Goal: Transaction & Acquisition: Book appointment/travel/reservation

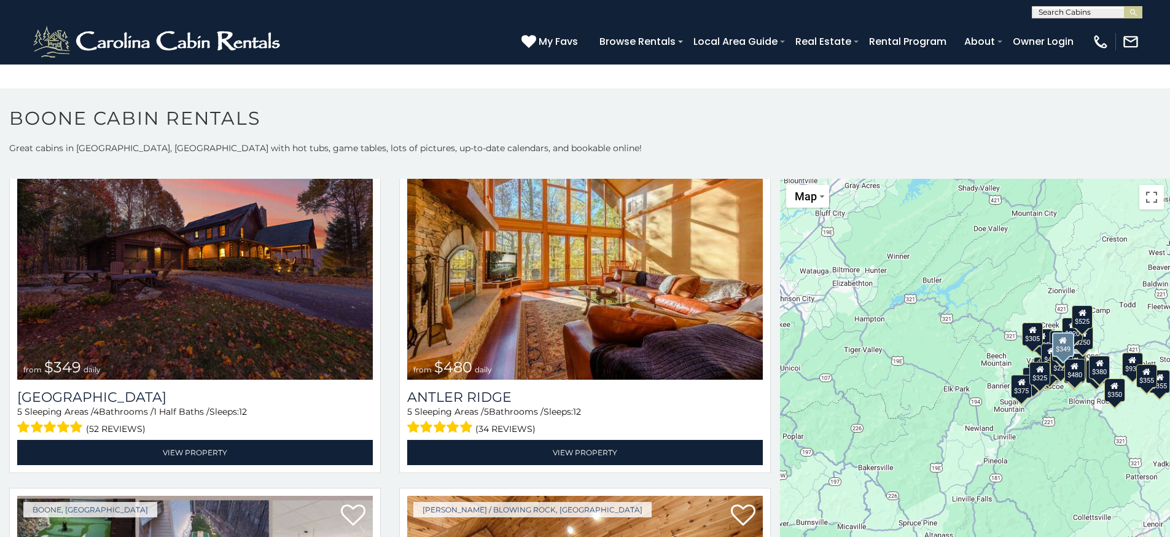
scroll to position [66, 0]
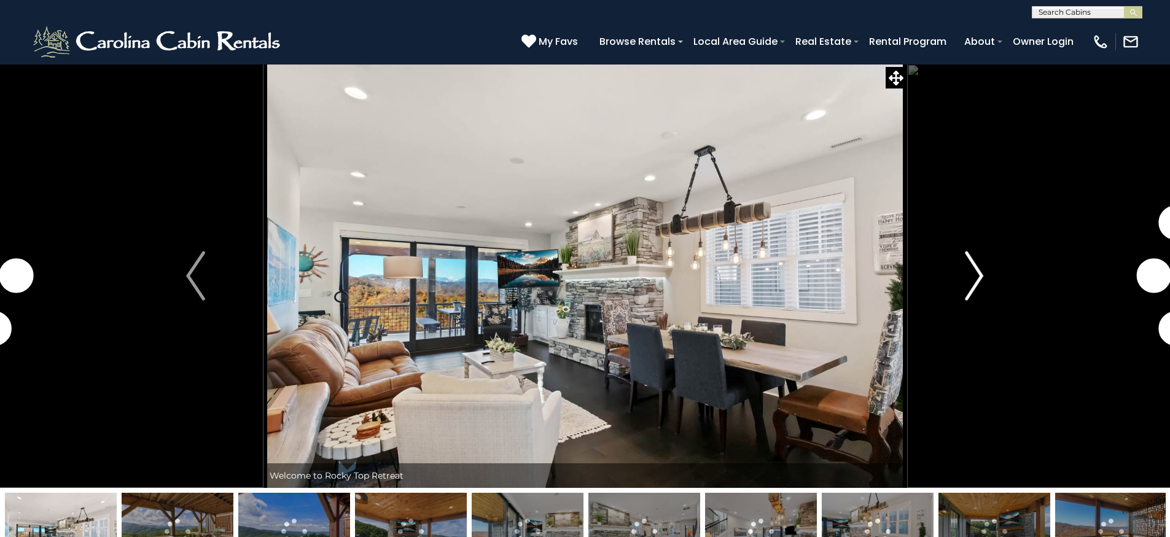
click at [961, 266] on button "Next" at bounding box center [973, 276] width 135 height 424
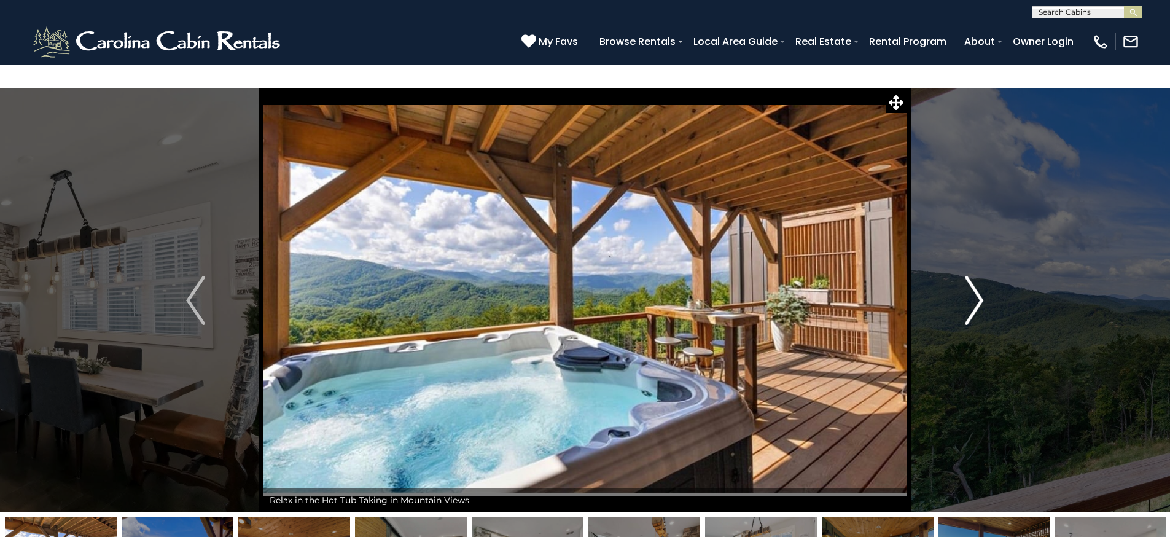
click at [967, 276] on img "Next" at bounding box center [974, 300] width 18 height 49
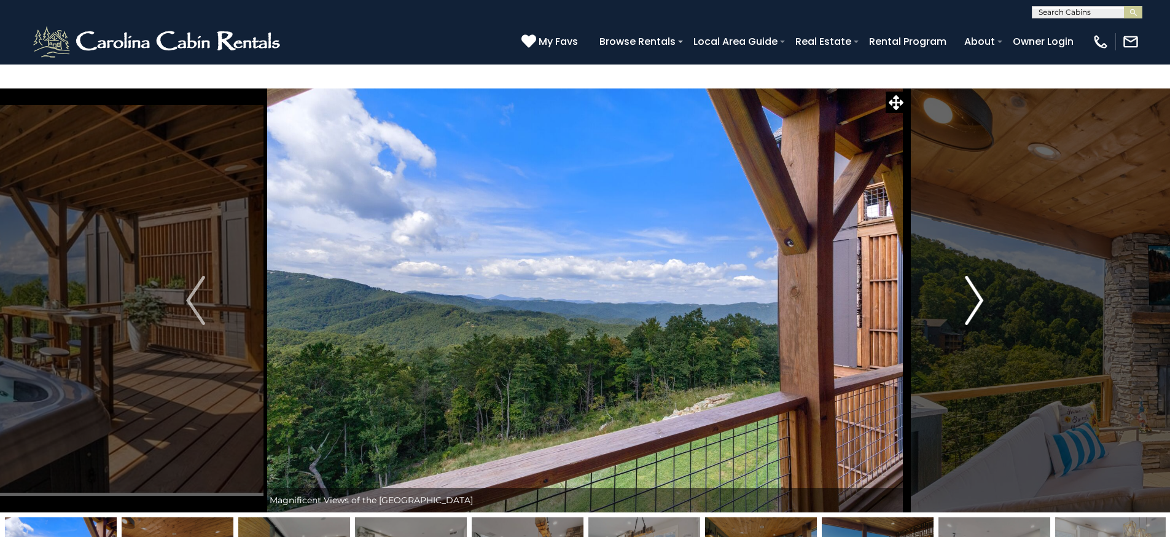
click at [971, 276] on img "Next" at bounding box center [974, 300] width 18 height 49
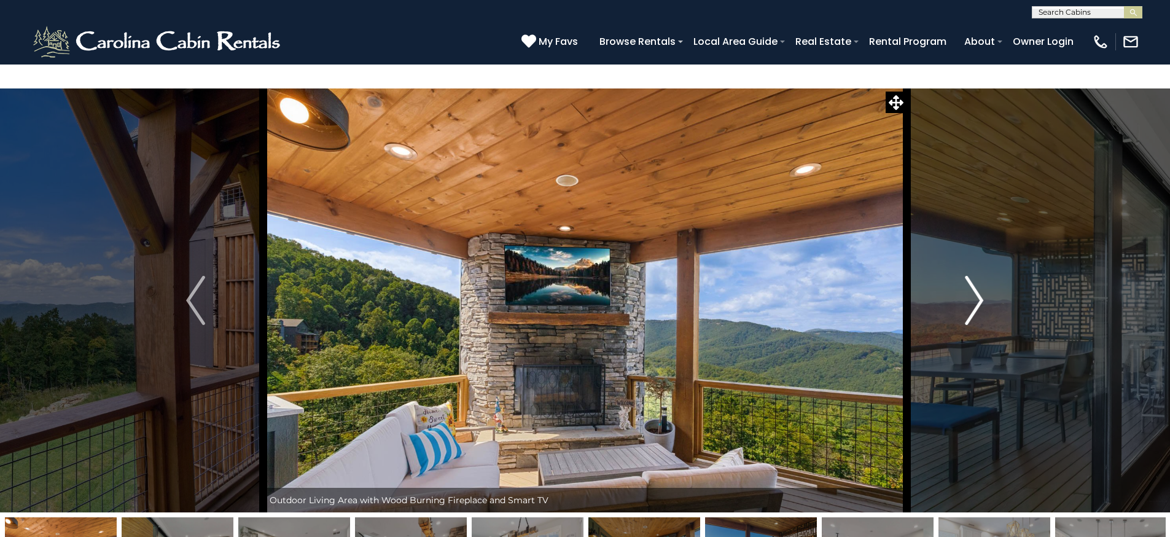
click at [976, 276] on img "Next" at bounding box center [974, 300] width 18 height 49
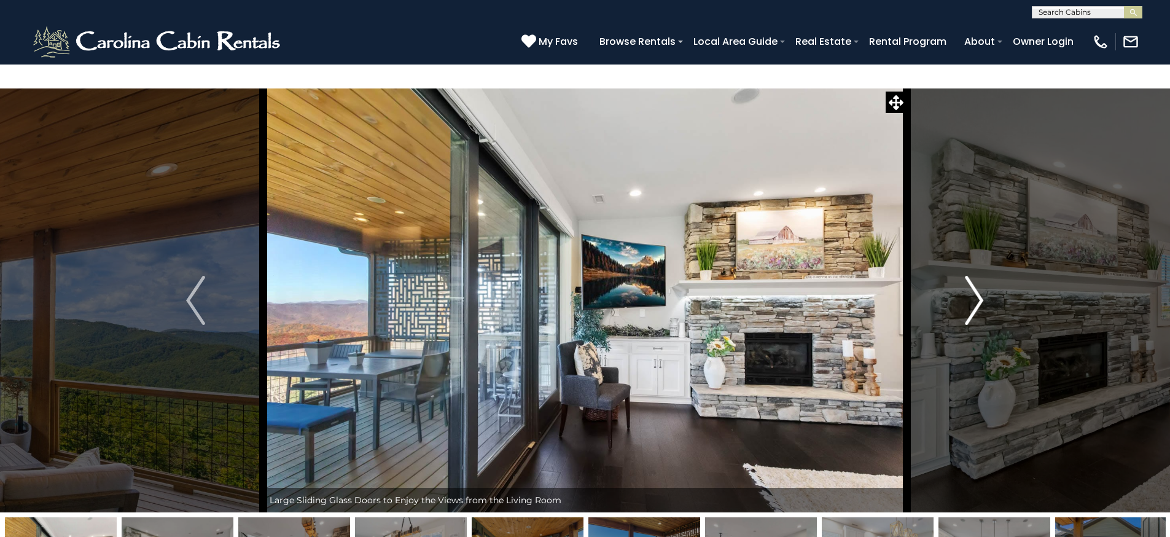
click at [976, 276] on img "Next" at bounding box center [974, 300] width 18 height 49
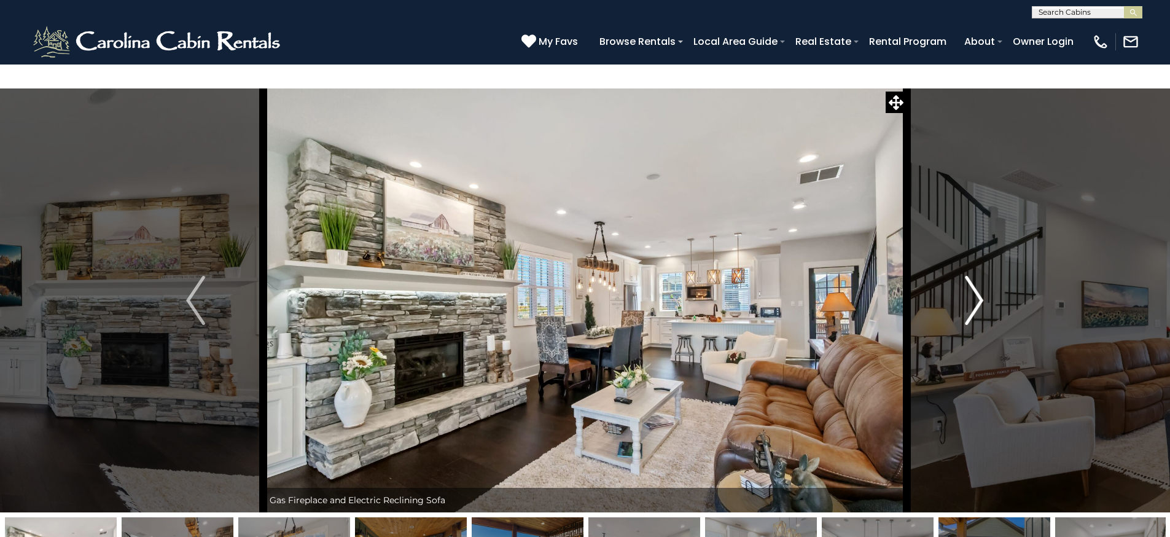
click at [976, 276] on img "Next" at bounding box center [974, 300] width 18 height 49
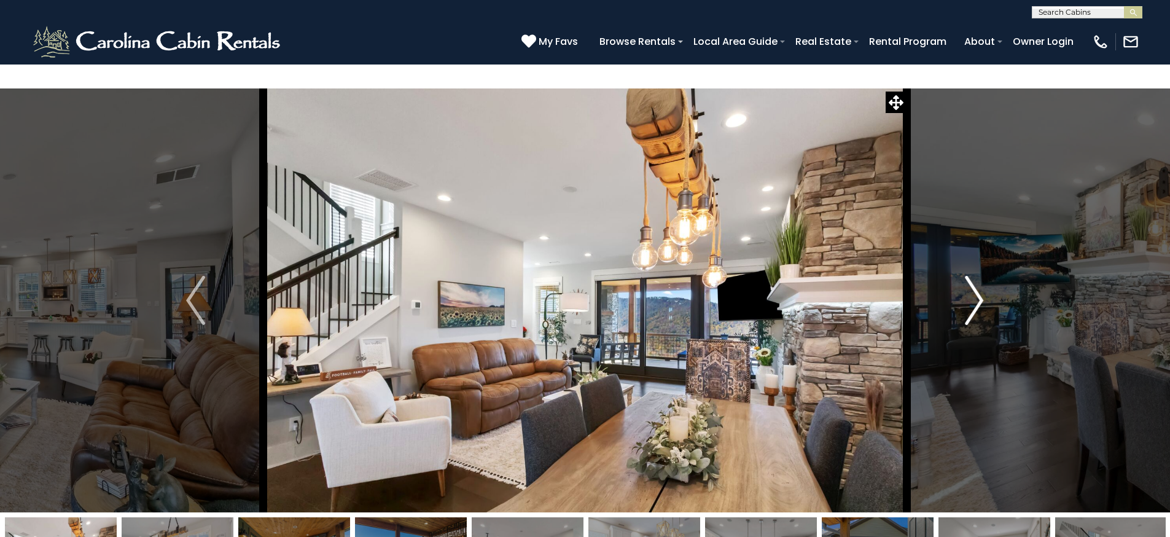
click at [976, 276] on img "Next" at bounding box center [974, 300] width 18 height 49
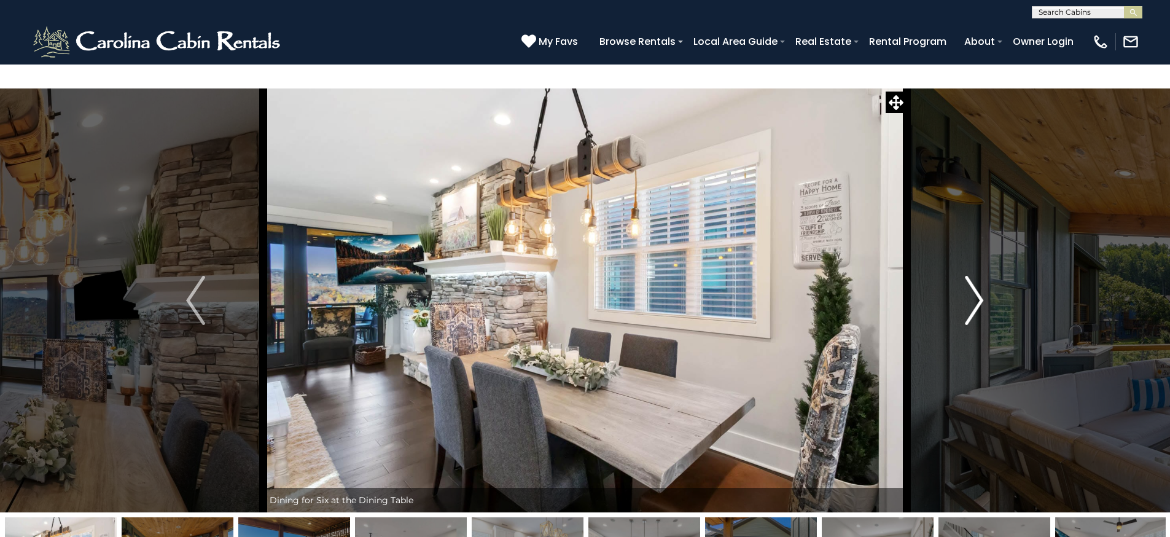
click at [976, 276] on img "Next" at bounding box center [974, 300] width 18 height 49
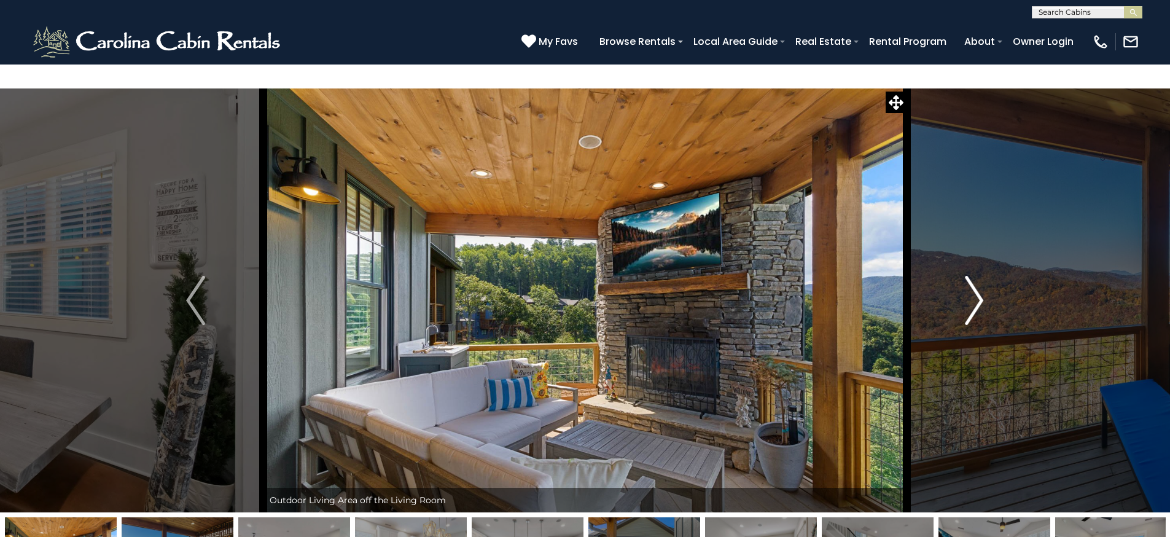
click at [976, 276] on img "Next" at bounding box center [974, 300] width 18 height 49
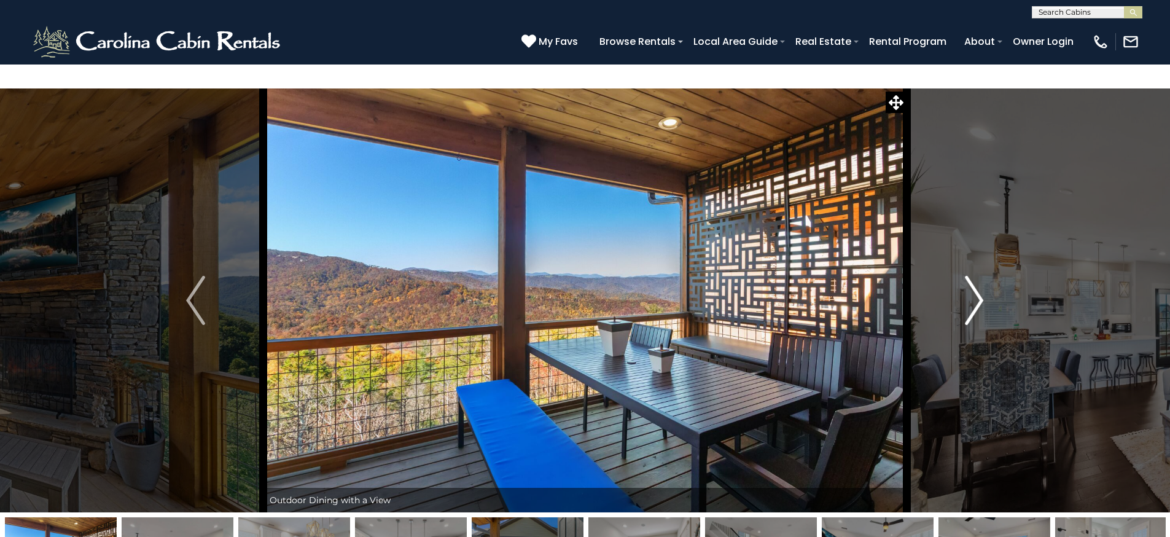
click at [976, 276] on img "Next" at bounding box center [974, 300] width 18 height 49
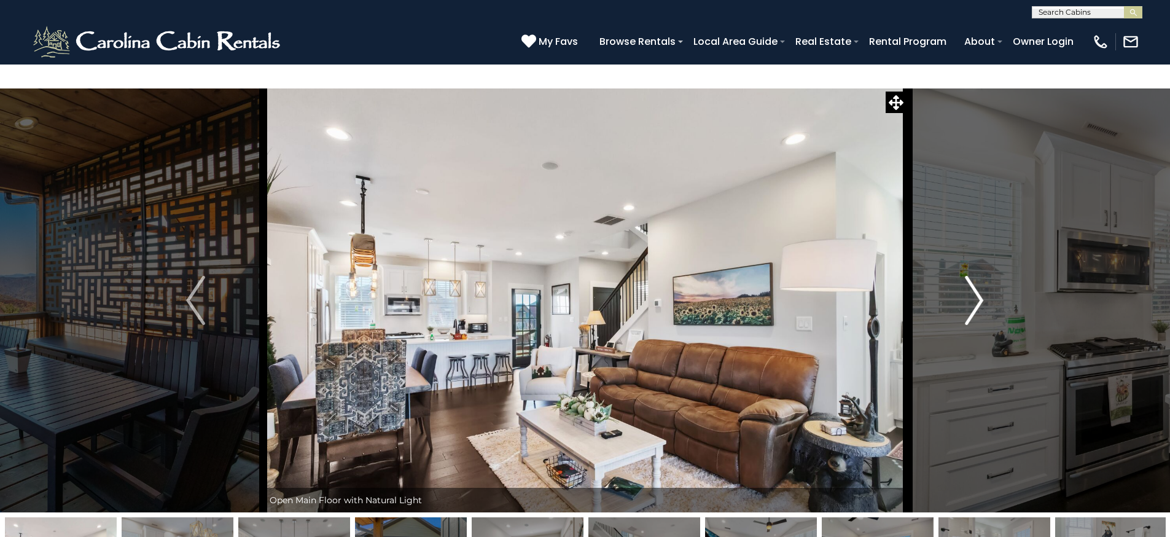
click at [976, 276] on img "Next" at bounding box center [974, 300] width 18 height 49
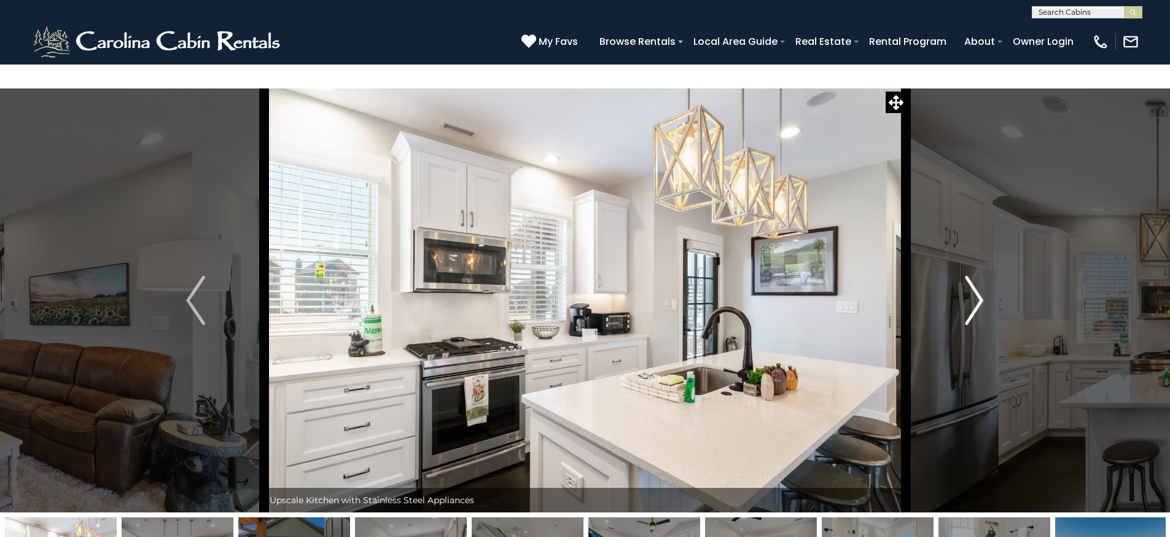
click at [976, 276] on img "Next" at bounding box center [974, 300] width 18 height 49
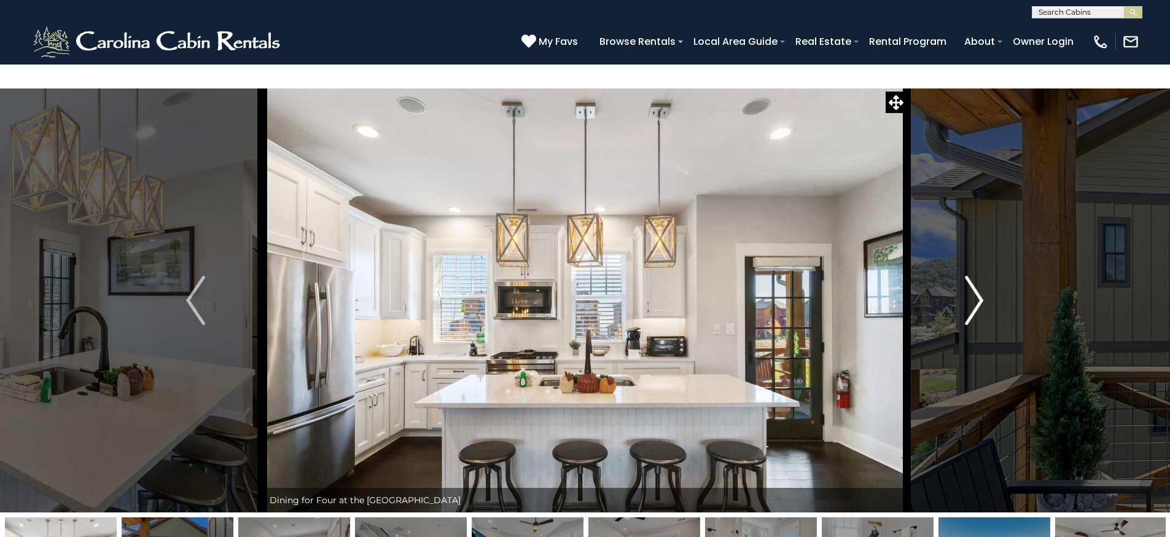
click at [976, 276] on img "Next" at bounding box center [974, 300] width 18 height 49
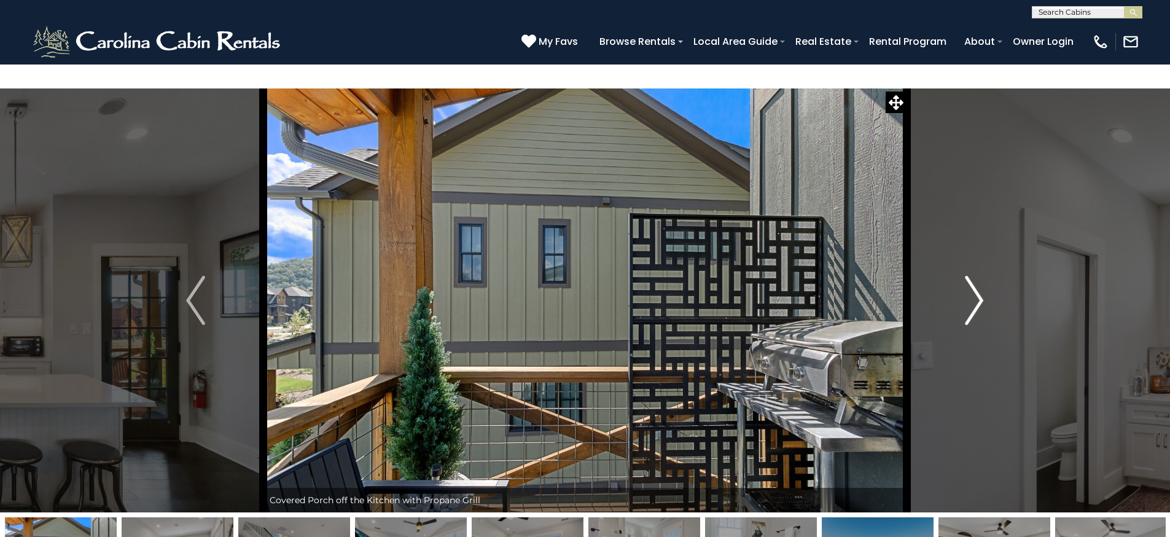
click at [973, 276] on img "Next" at bounding box center [974, 300] width 18 height 49
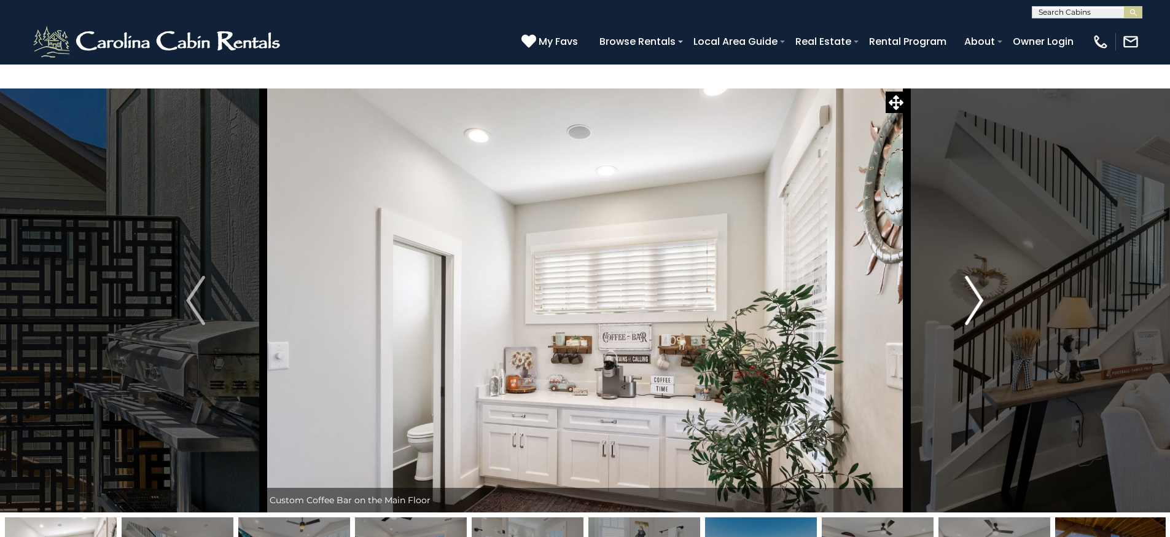
click at [972, 276] on img "Next" at bounding box center [974, 300] width 18 height 49
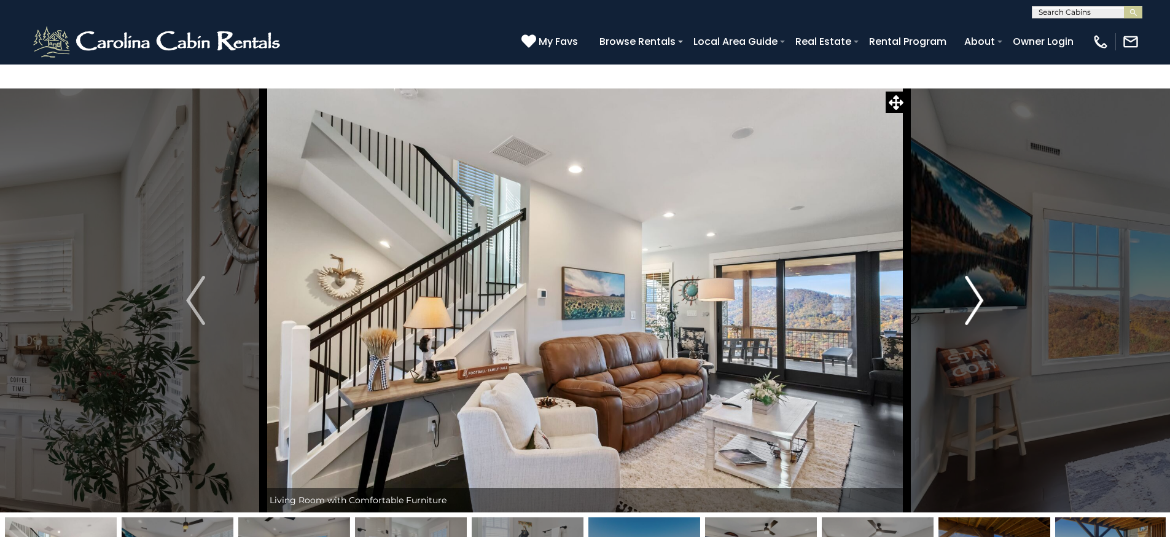
click at [971, 276] on img "Next" at bounding box center [974, 300] width 18 height 49
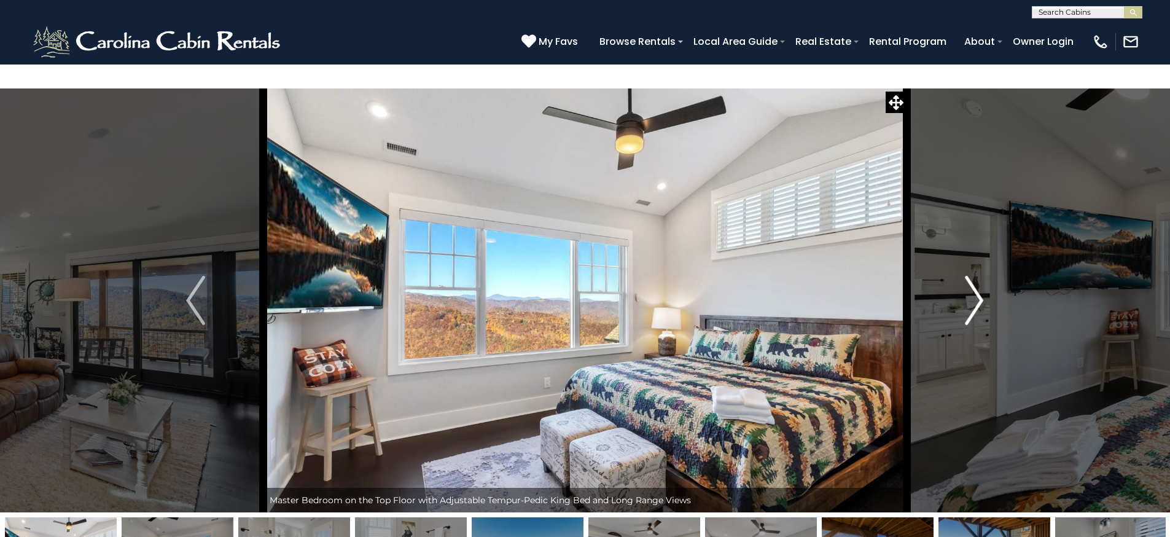
click at [971, 276] on img "Next" at bounding box center [974, 300] width 18 height 49
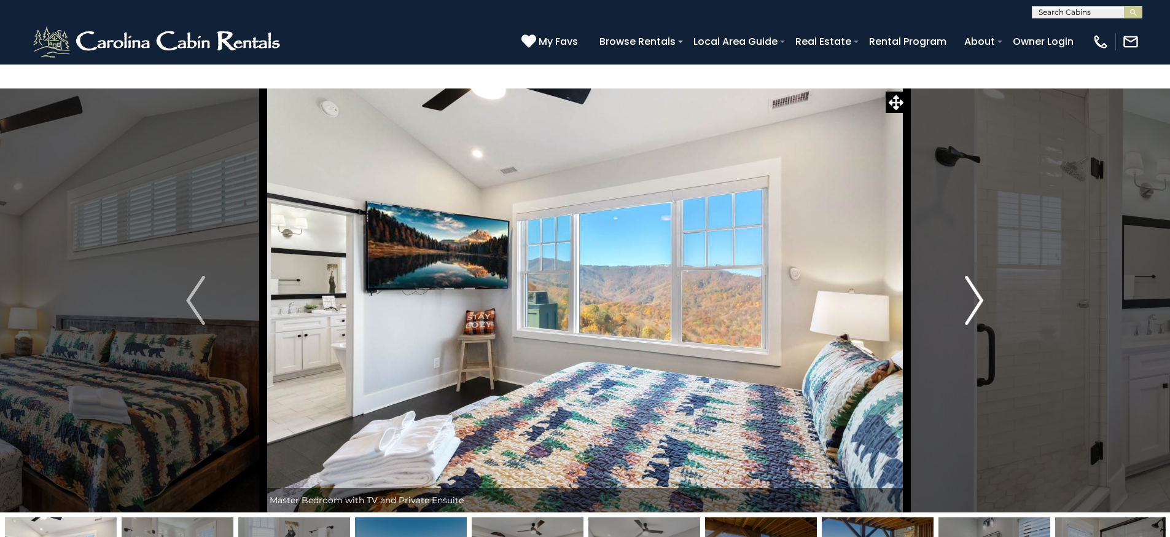
click at [971, 276] on img "Next" at bounding box center [974, 300] width 18 height 49
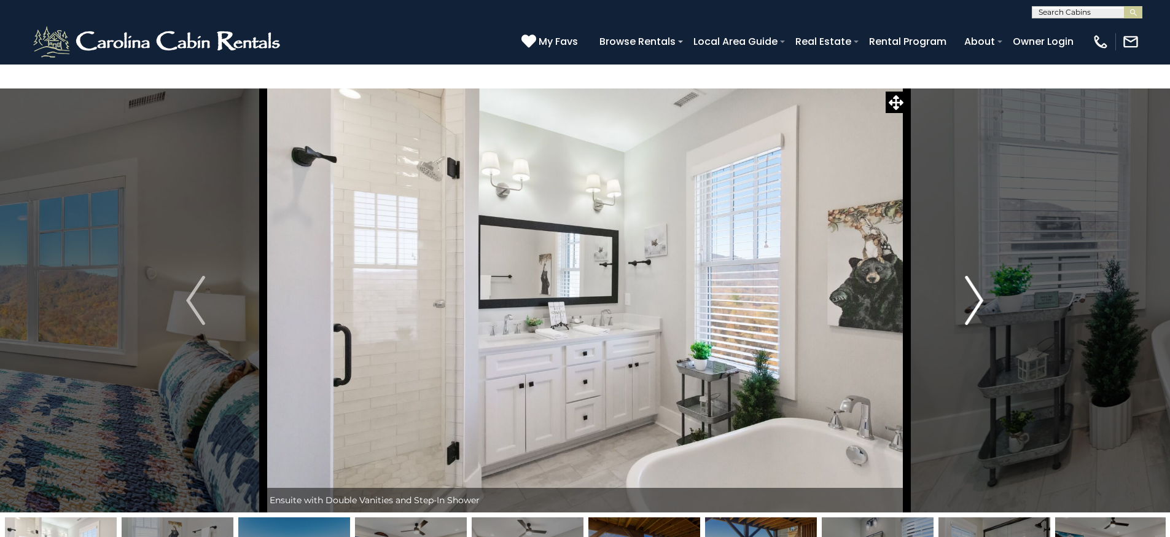
click at [971, 276] on img "Next" at bounding box center [974, 300] width 18 height 49
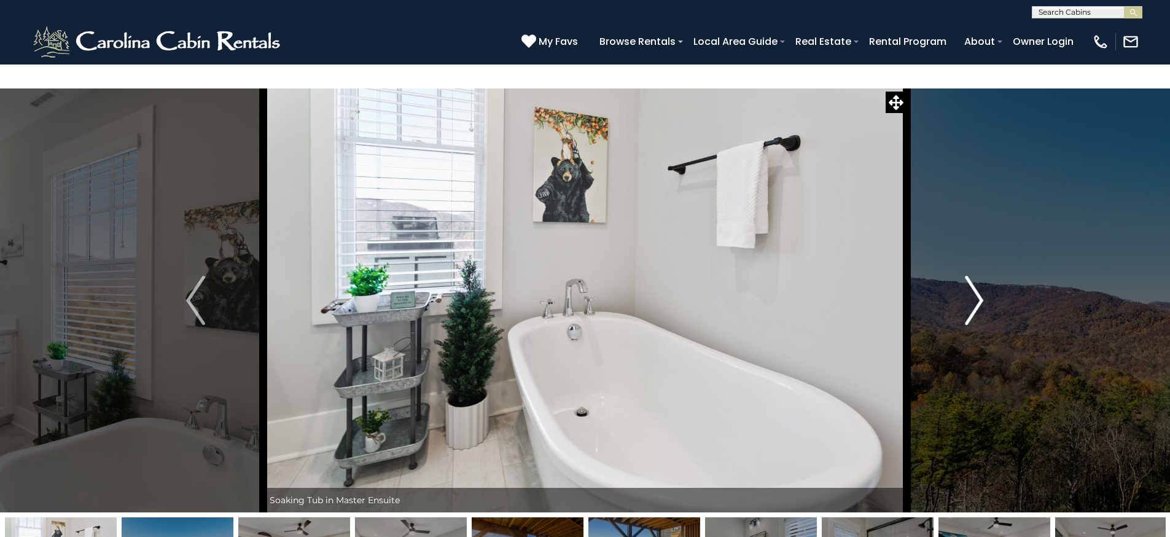
click at [971, 276] on img "Next" at bounding box center [974, 300] width 18 height 49
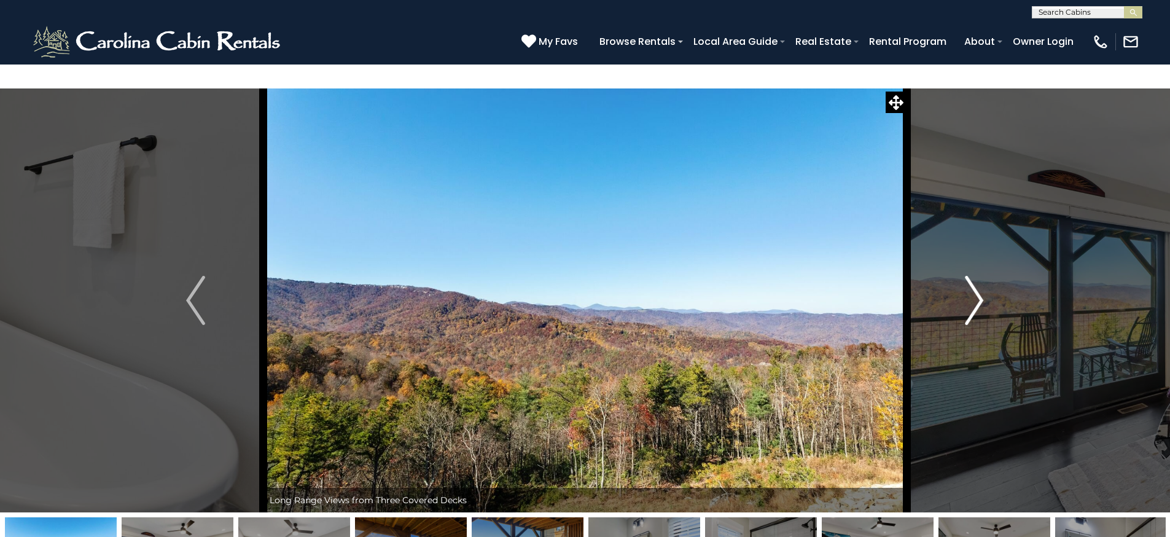
click at [971, 276] on img "Next" at bounding box center [974, 300] width 18 height 49
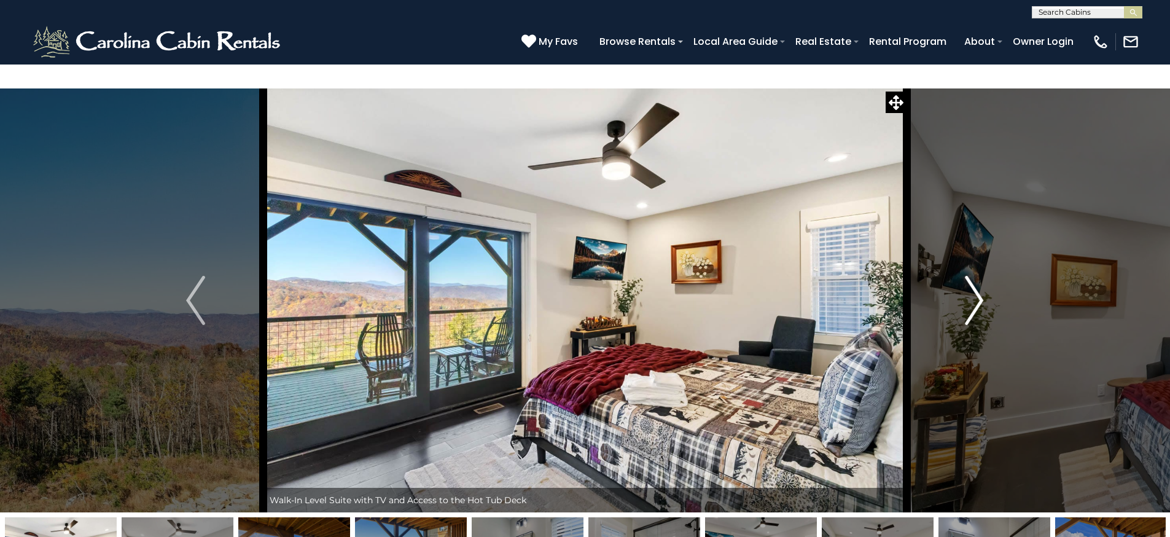
click at [971, 276] on img "Next" at bounding box center [974, 300] width 18 height 49
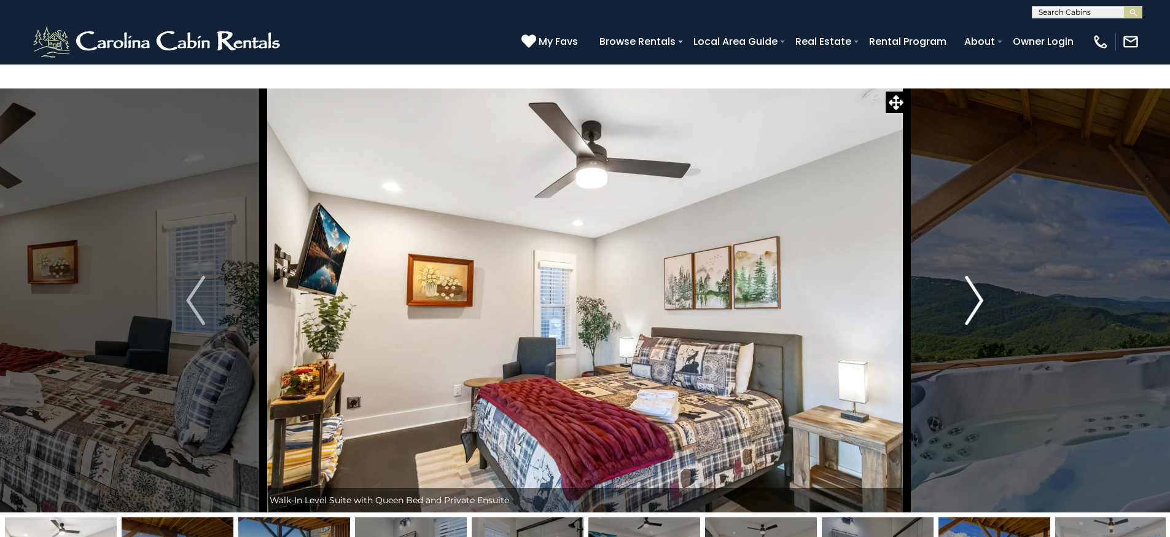
click at [971, 276] on img "Next" at bounding box center [974, 300] width 18 height 49
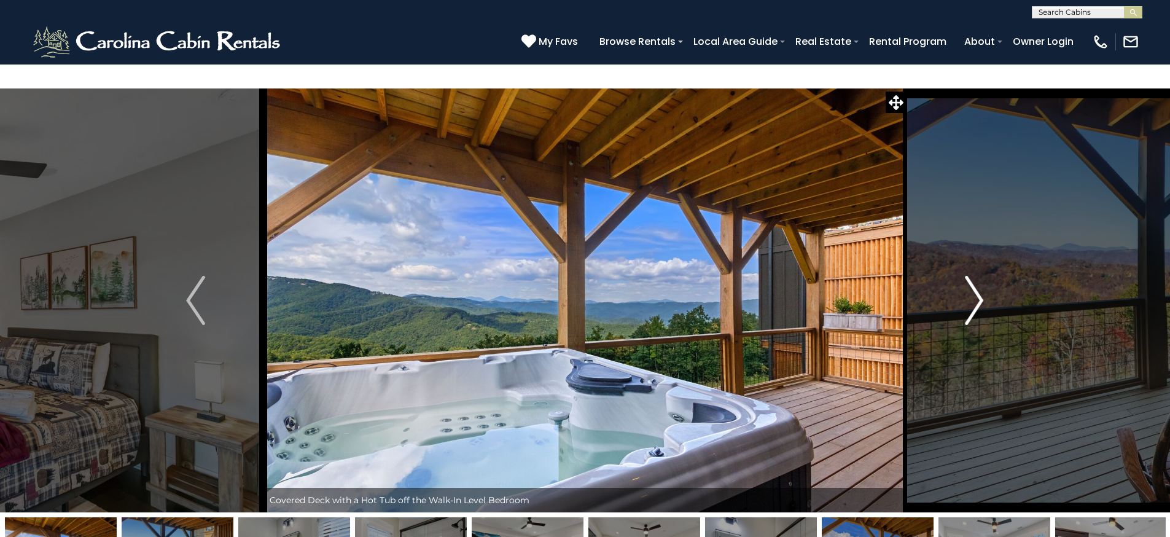
click at [970, 276] on img "Next" at bounding box center [974, 300] width 18 height 49
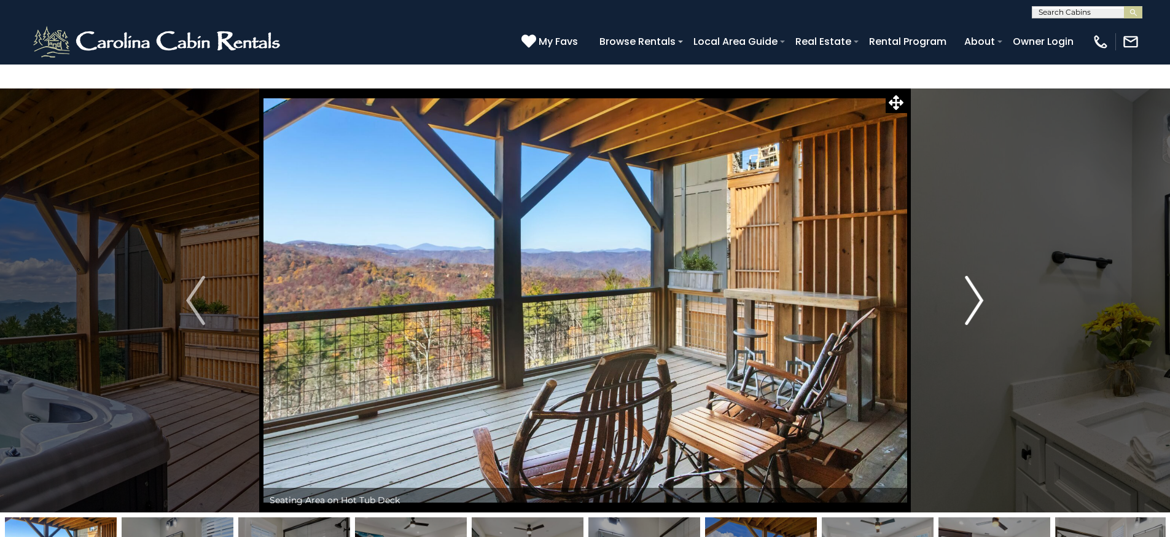
click at [969, 276] on img "Next" at bounding box center [974, 300] width 18 height 49
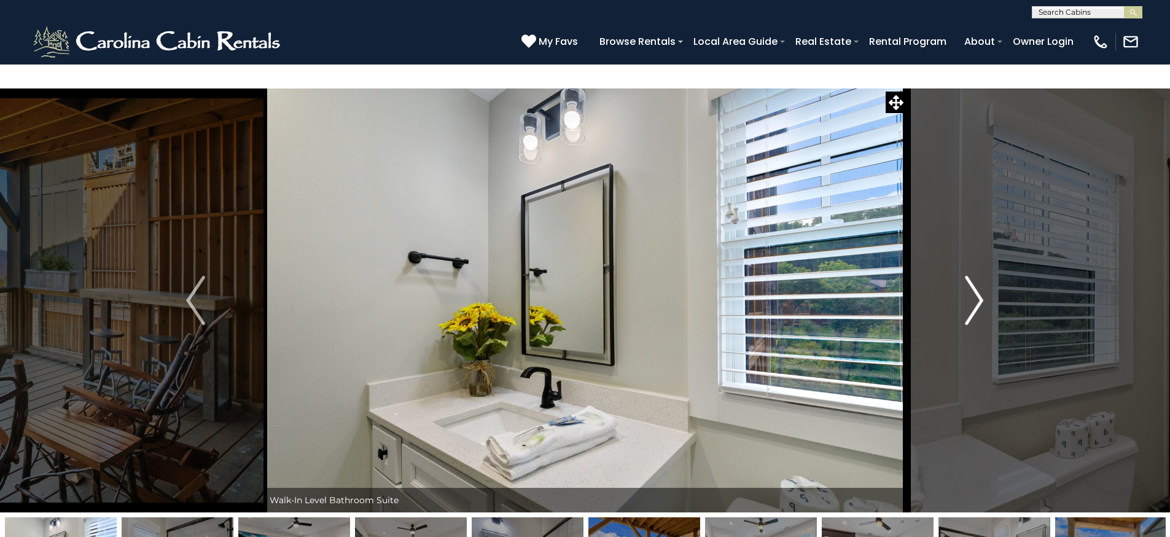
click at [969, 276] on img "Next" at bounding box center [974, 300] width 18 height 49
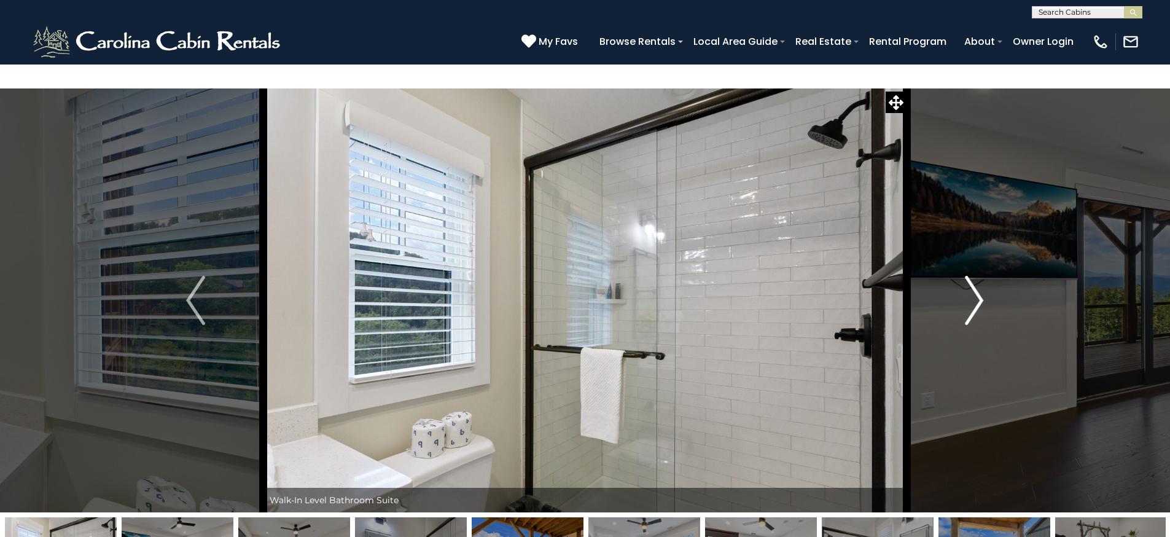
click at [969, 276] on img "Next" at bounding box center [974, 300] width 18 height 49
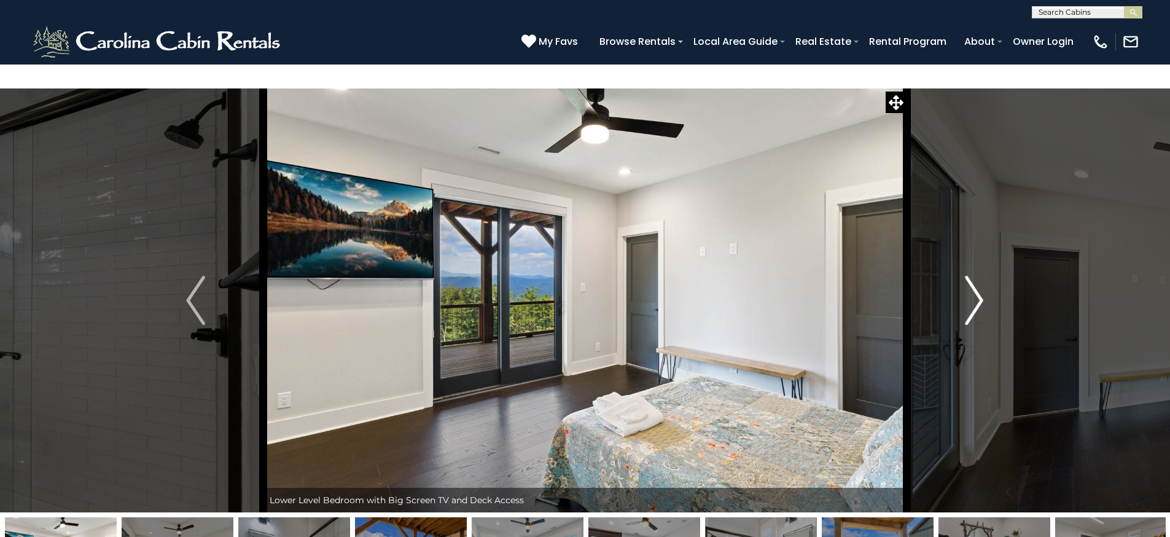
click at [969, 276] on img "Next" at bounding box center [974, 300] width 18 height 49
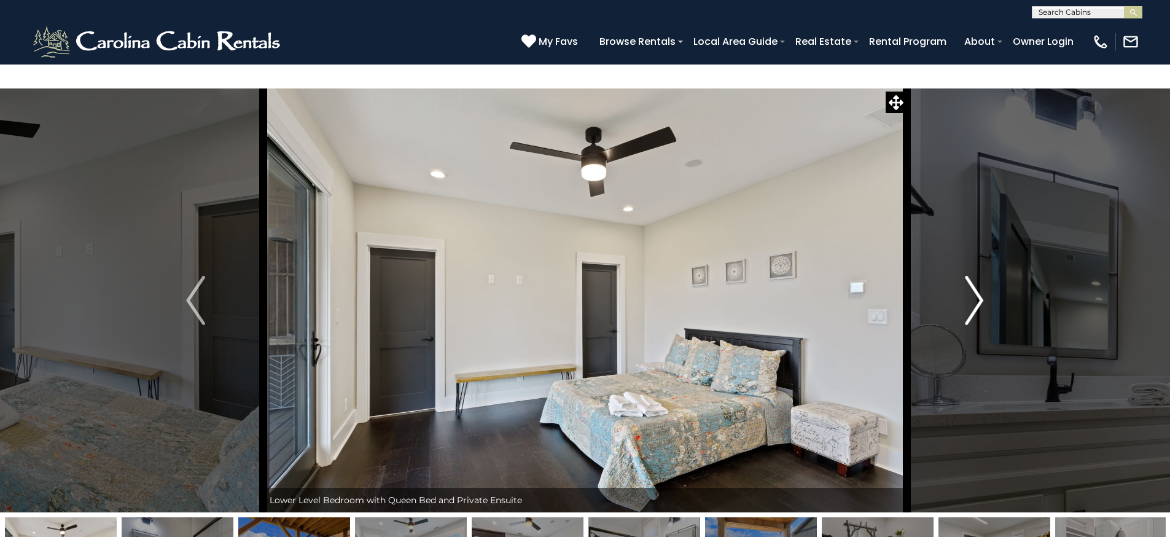
click at [969, 276] on img "Next" at bounding box center [974, 300] width 18 height 49
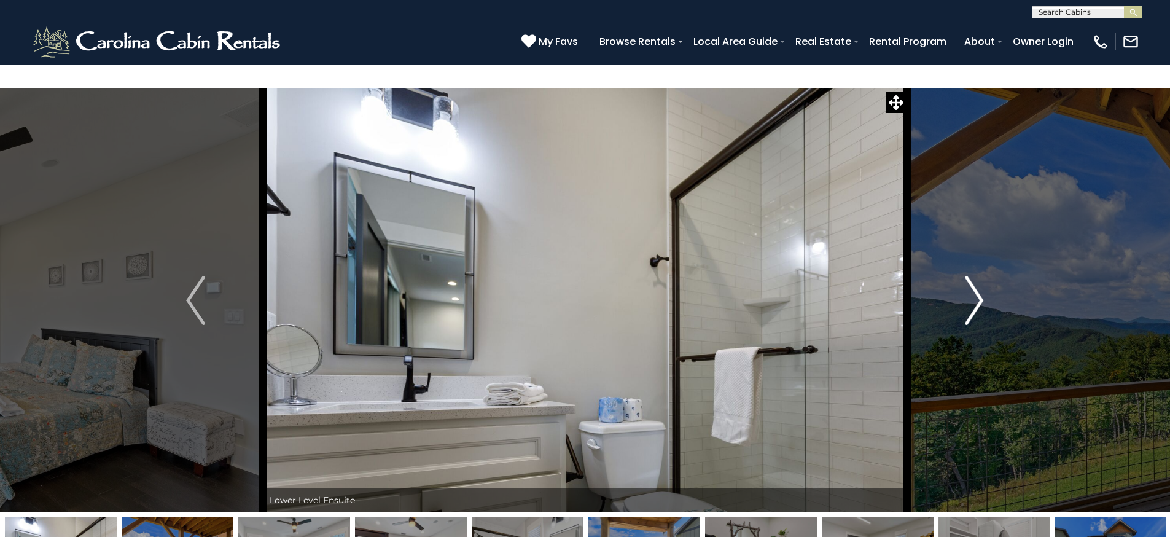
click at [969, 276] on img "Next" at bounding box center [974, 300] width 18 height 49
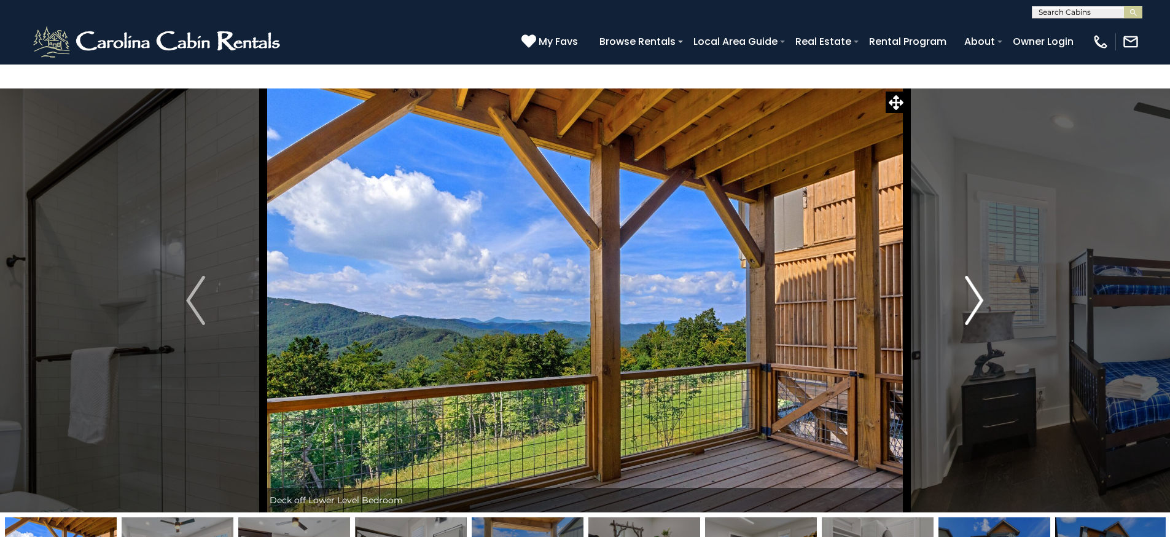
click at [969, 276] on img "Next" at bounding box center [974, 300] width 18 height 49
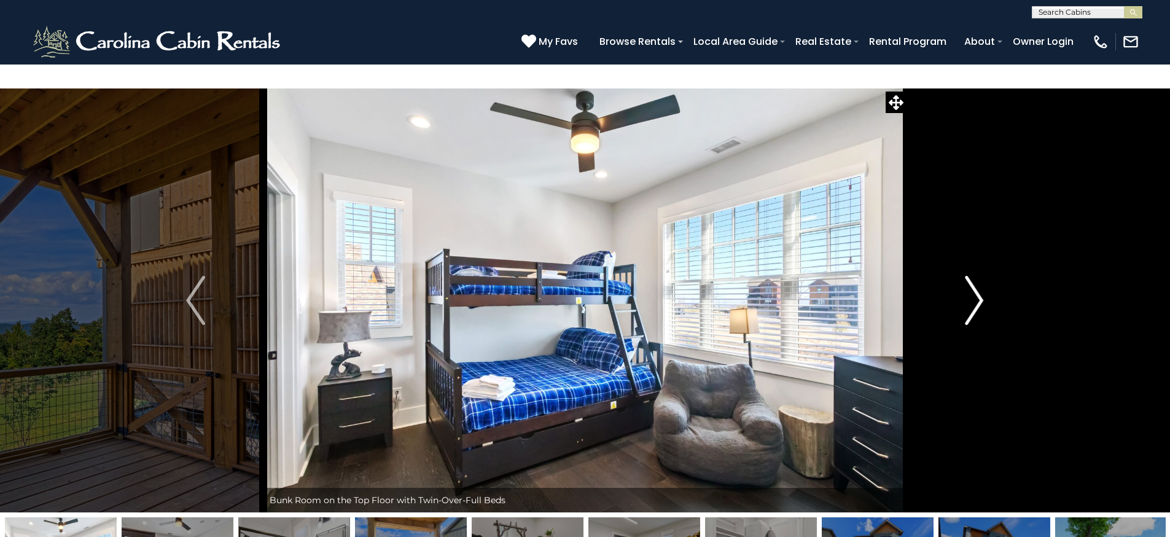
click at [969, 276] on img "Next" at bounding box center [974, 300] width 18 height 49
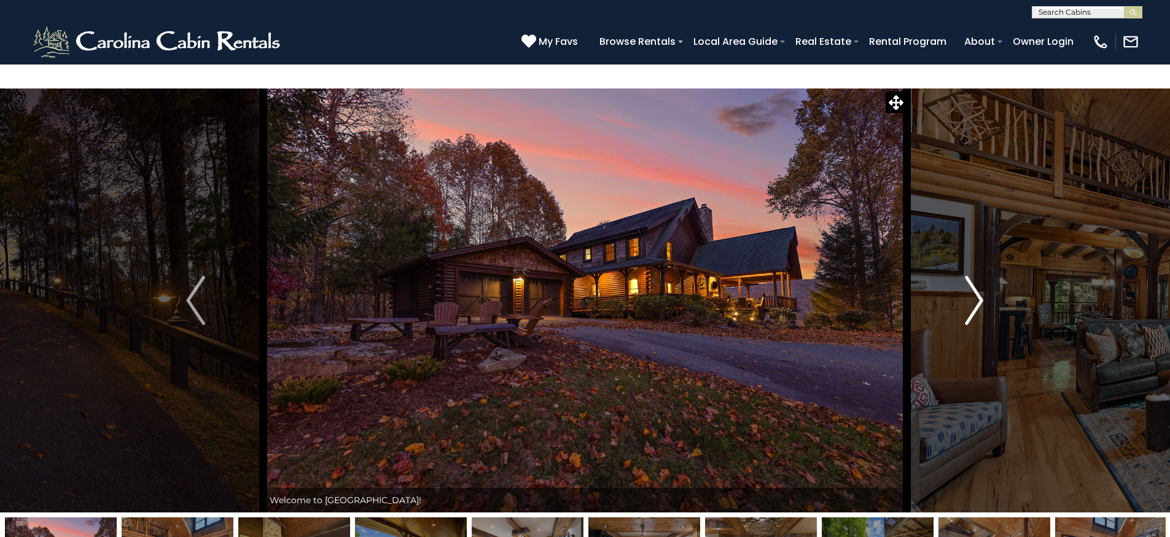
click at [968, 277] on img "Next" at bounding box center [974, 300] width 18 height 49
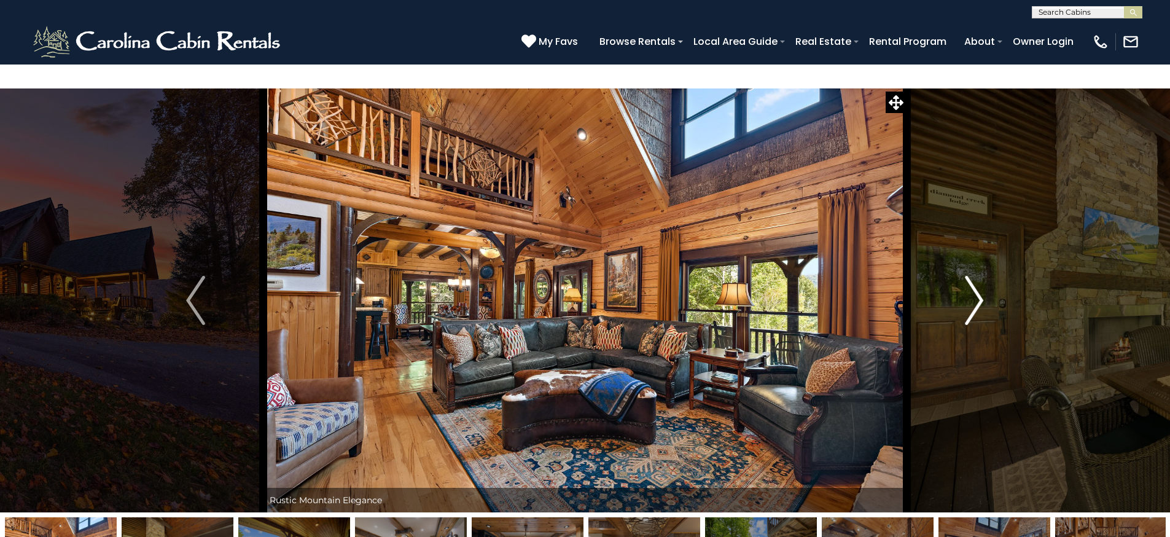
click at [968, 277] on img "Next" at bounding box center [974, 300] width 18 height 49
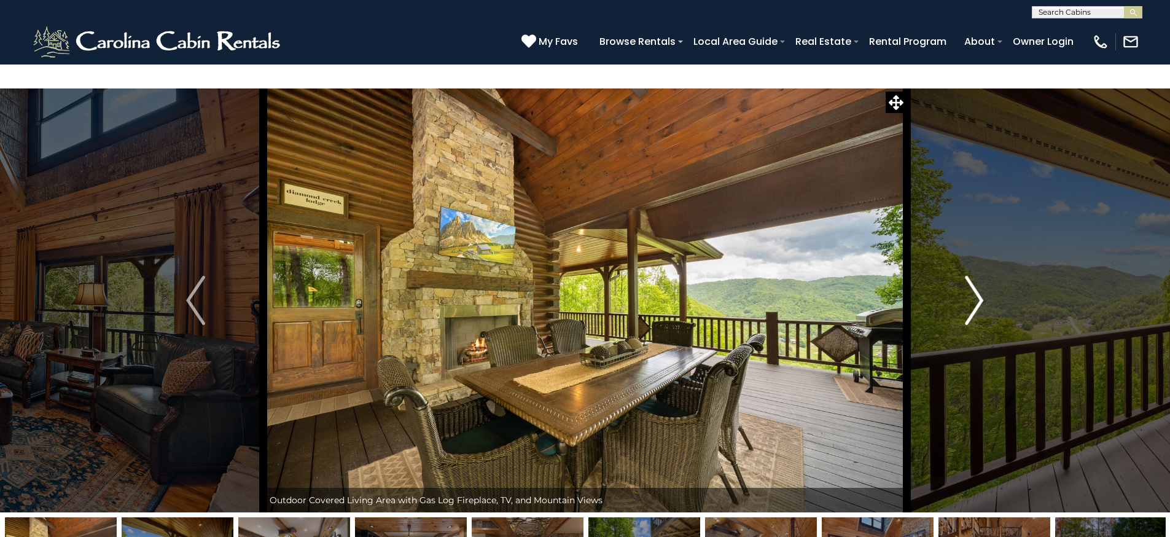
click at [967, 276] on img "Next" at bounding box center [974, 300] width 18 height 49
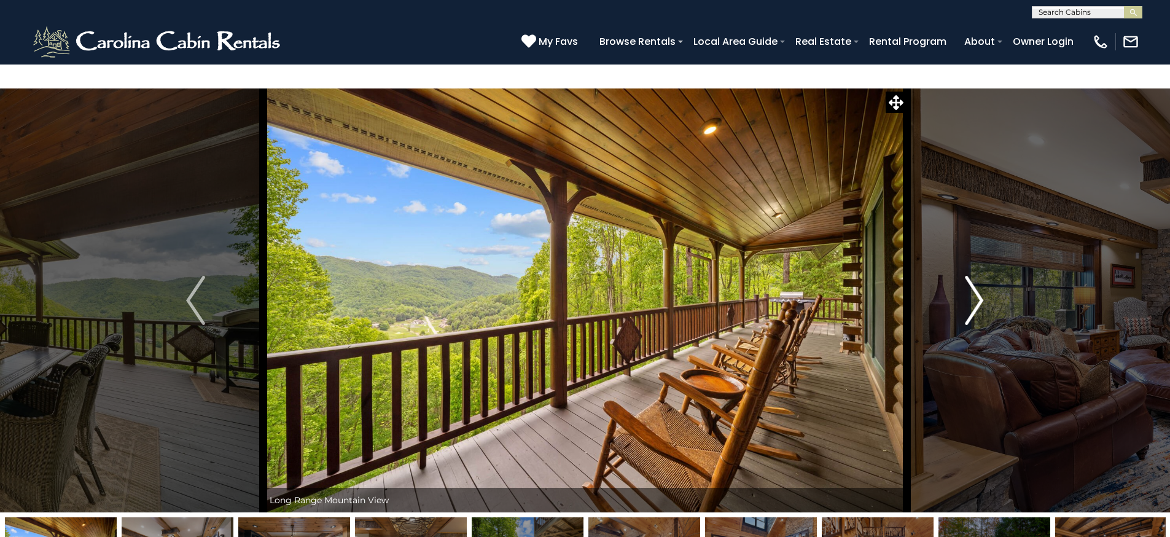
click at [966, 276] on img "Next" at bounding box center [974, 300] width 18 height 49
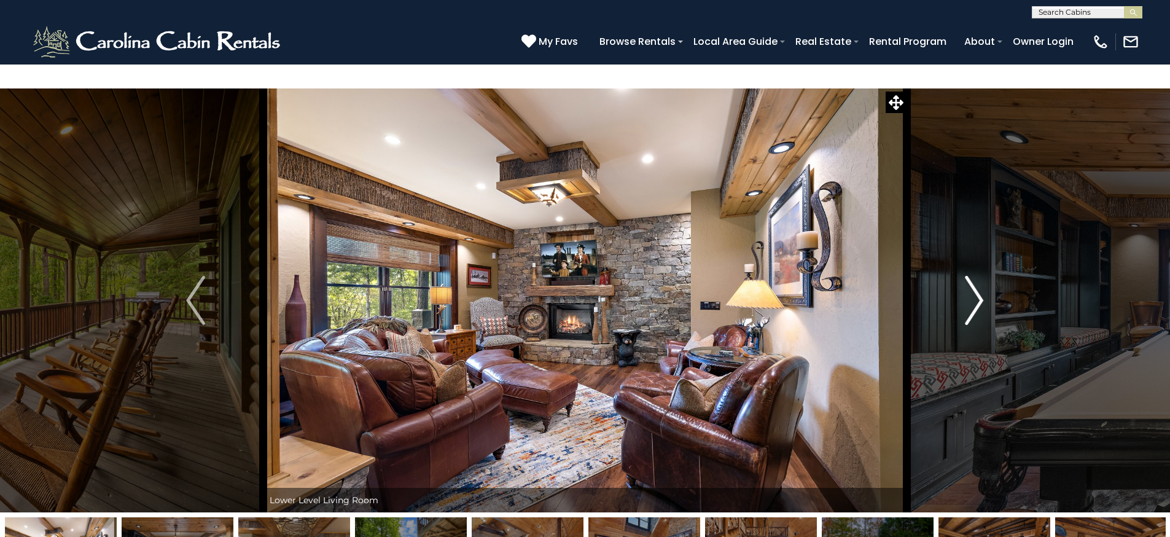
click at [966, 276] on img "Next" at bounding box center [974, 300] width 18 height 49
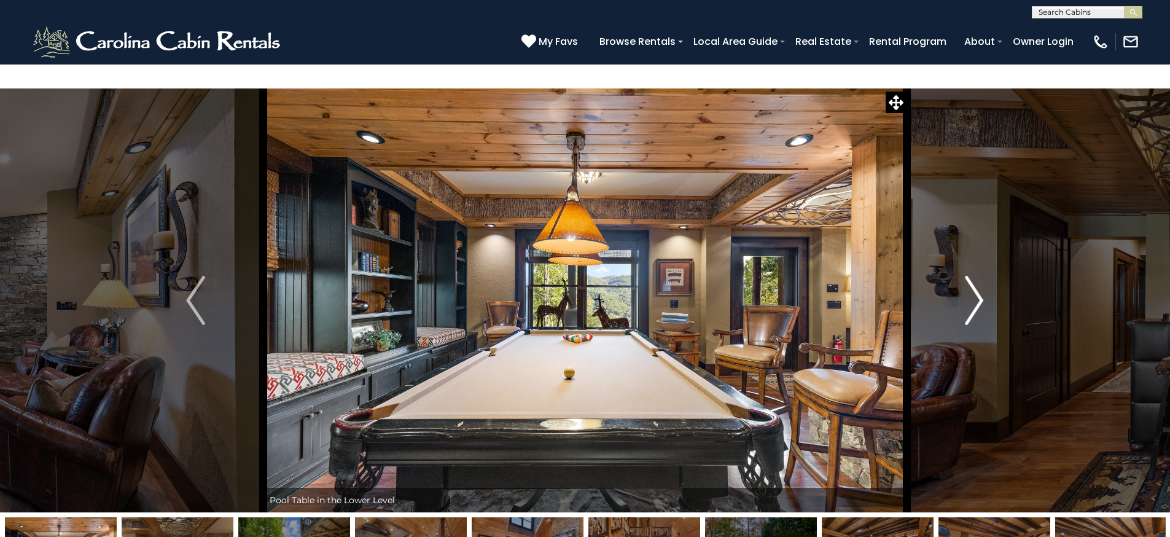
click at [966, 276] on img "Next" at bounding box center [974, 300] width 18 height 49
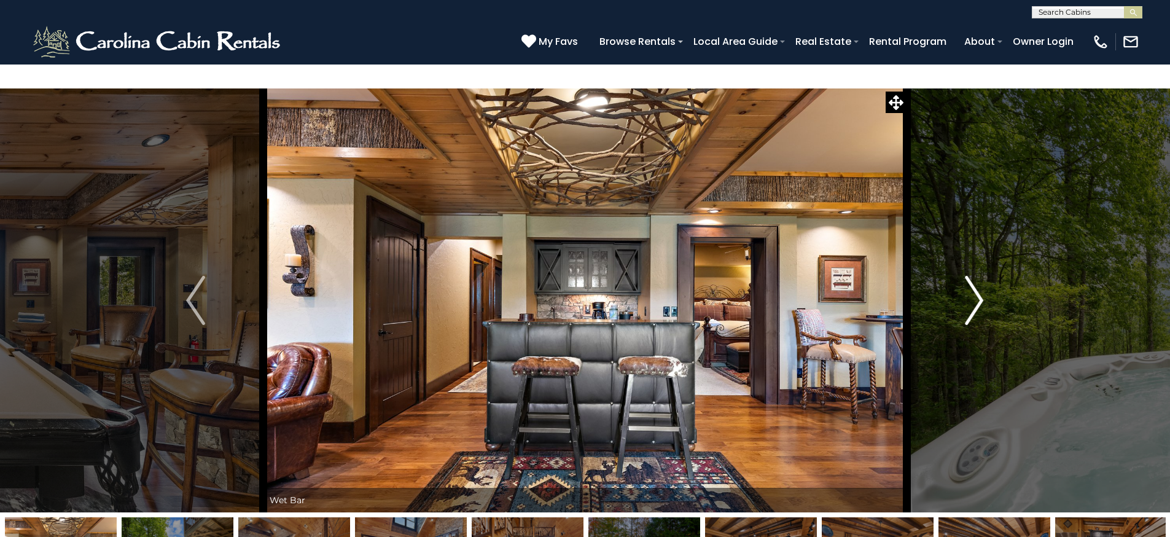
click at [966, 276] on img "Next" at bounding box center [974, 300] width 18 height 49
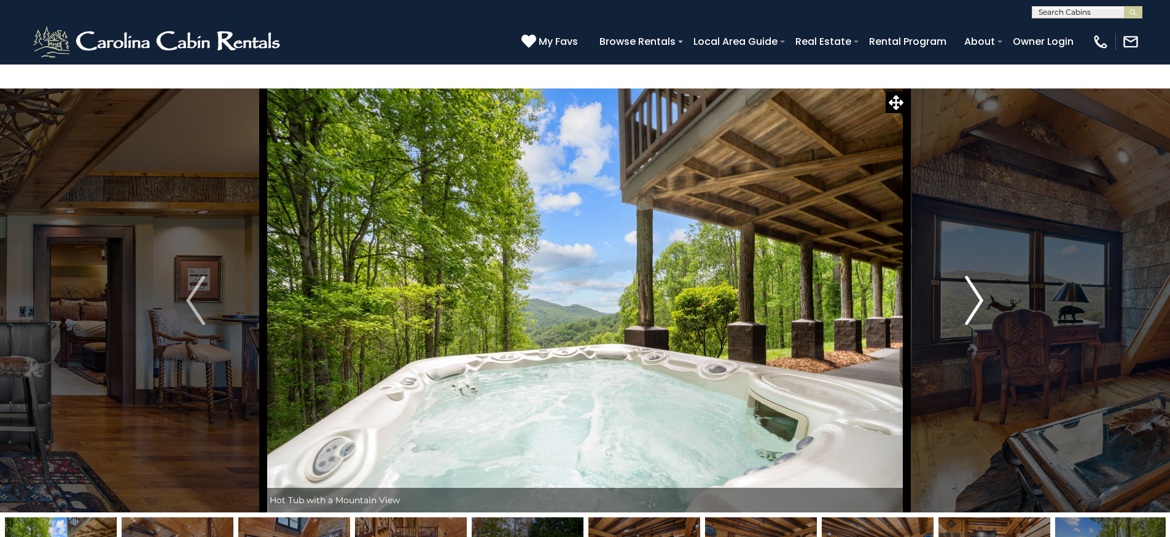
click at [966, 276] on img "Next" at bounding box center [974, 300] width 18 height 49
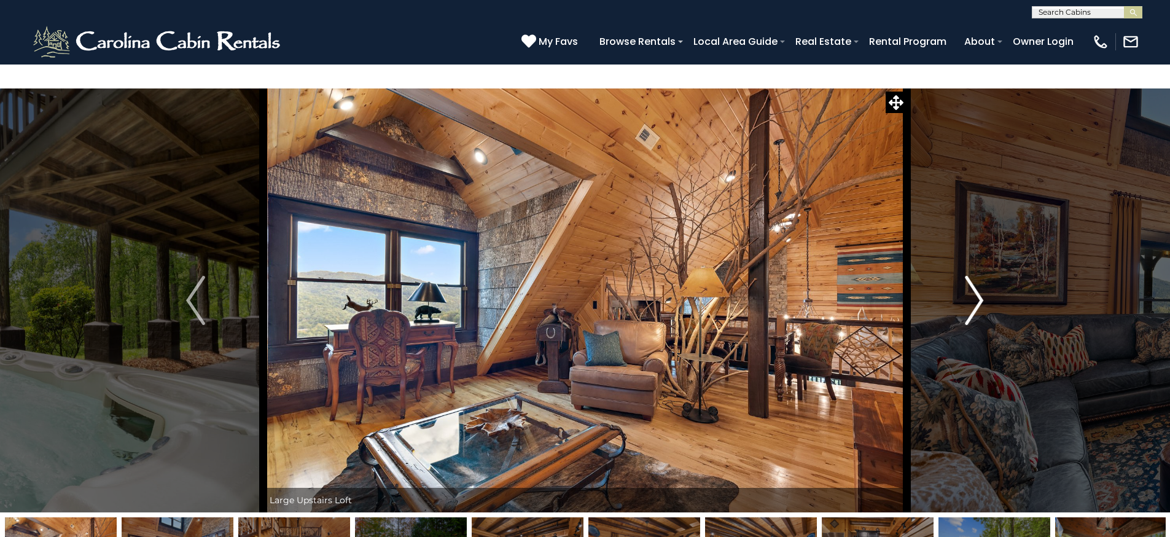
click at [966, 276] on img "Next" at bounding box center [974, 300] width 18 height 49
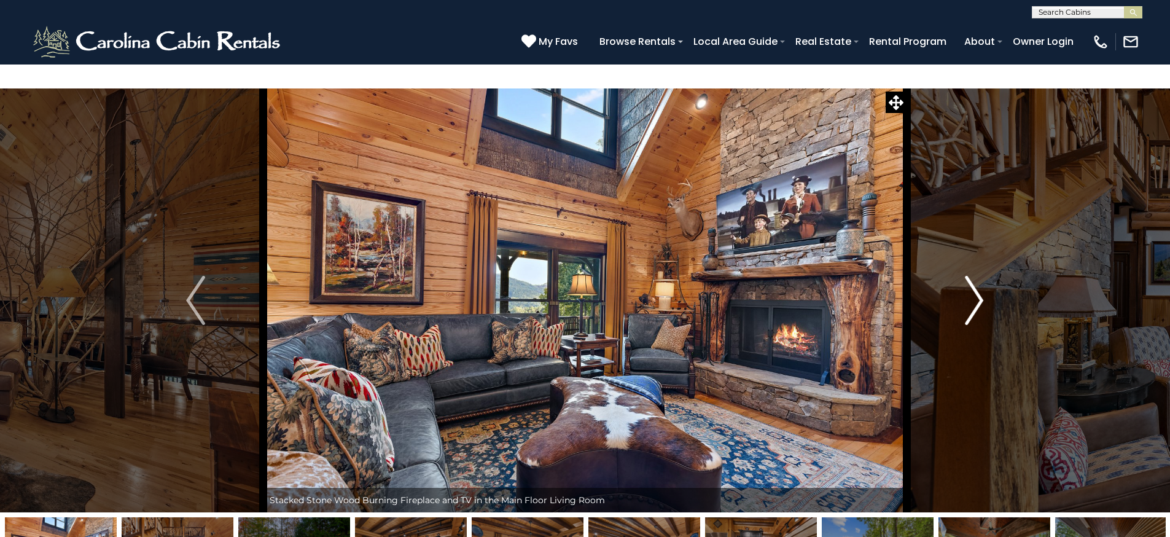
click at [966, 276] on img "Next" at bounding box center [974, 300] width 18 height 49
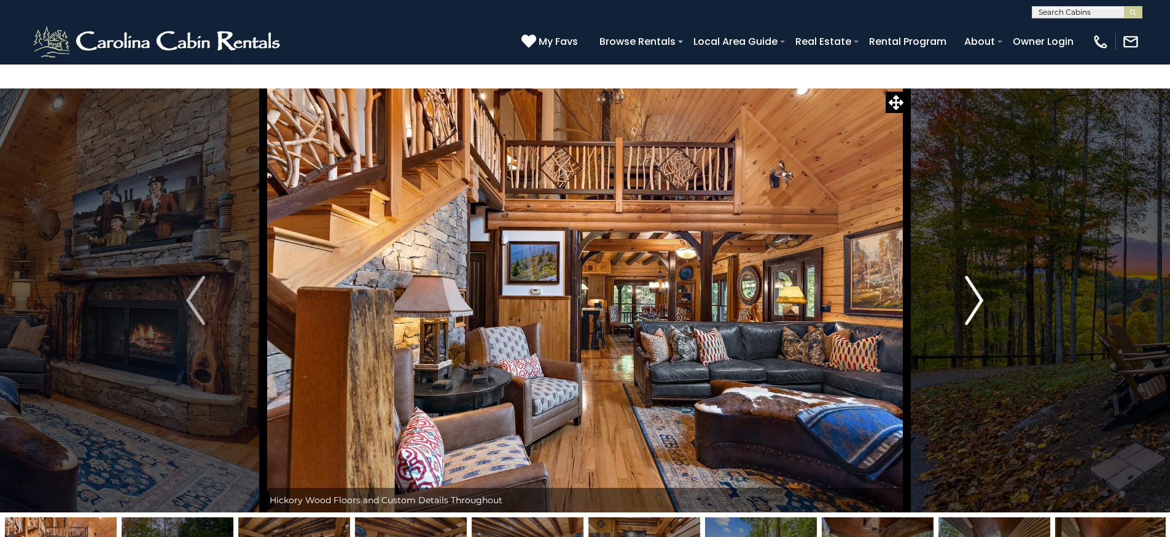
click at [966, 276] on img "Next" at bounding box center [974, 300] width 18 height 49
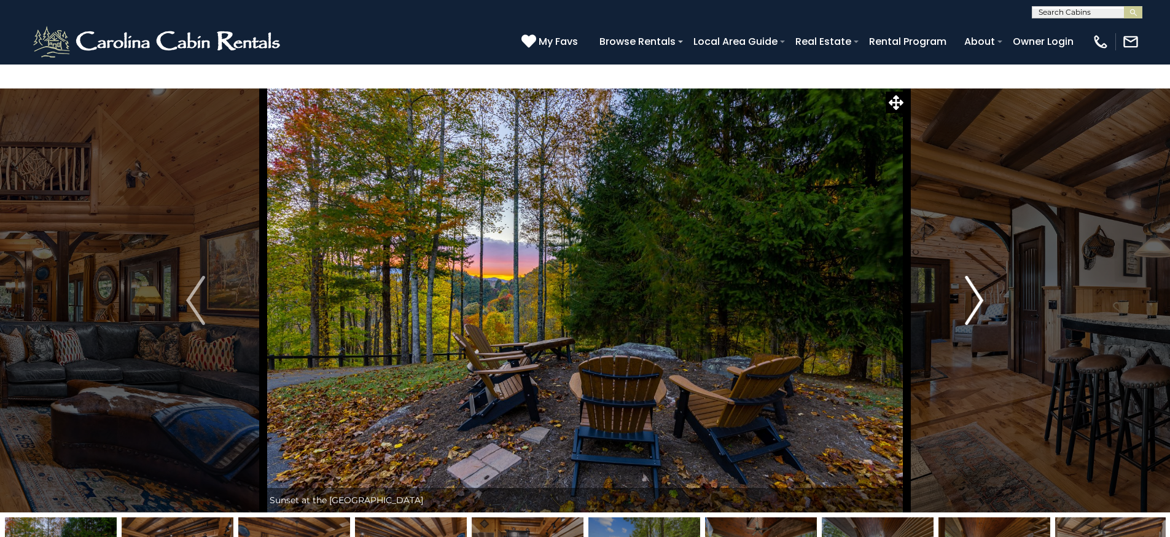
click at [966, 276] on img "Next" at bounding box center [974, 300] width 18 height 49
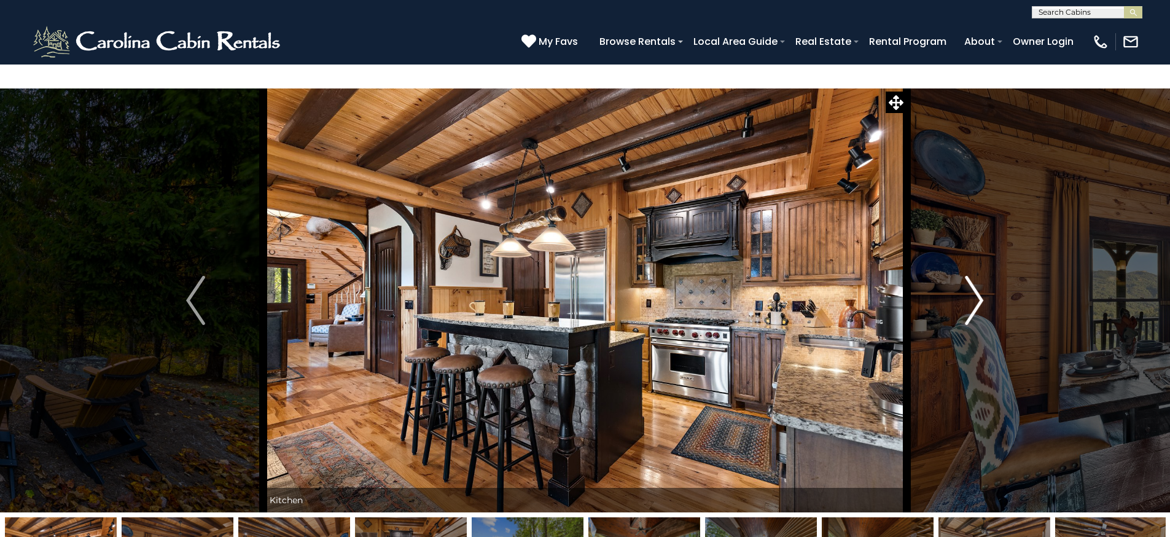
click at [966, 276] on img "Next" at bounding box center [974, 300] width 18 height 49
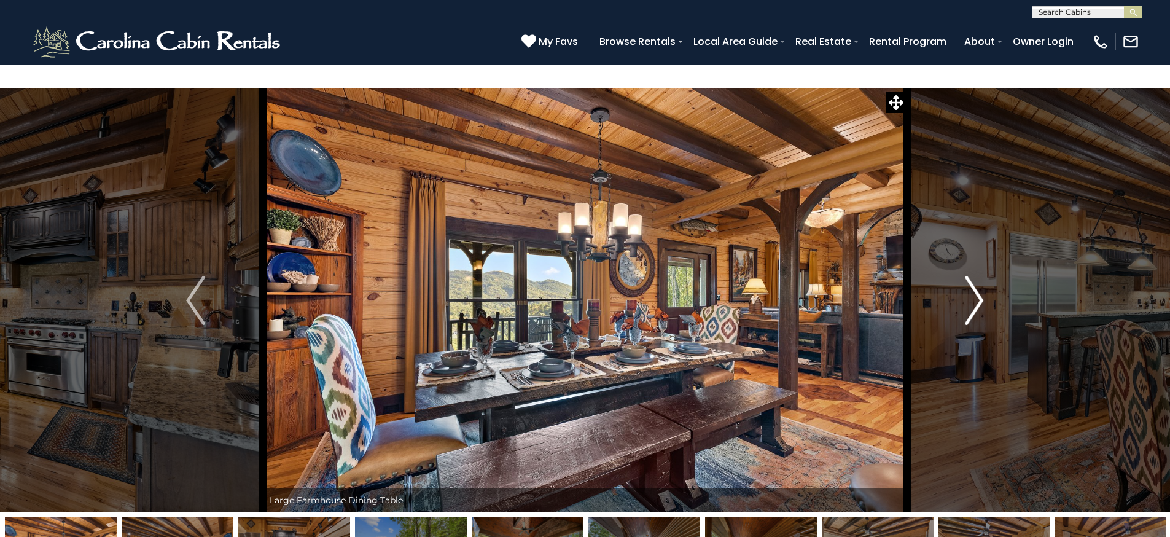
click at [966, 276] on img "Next" at bounding box center [974, 300] width 18 height 49
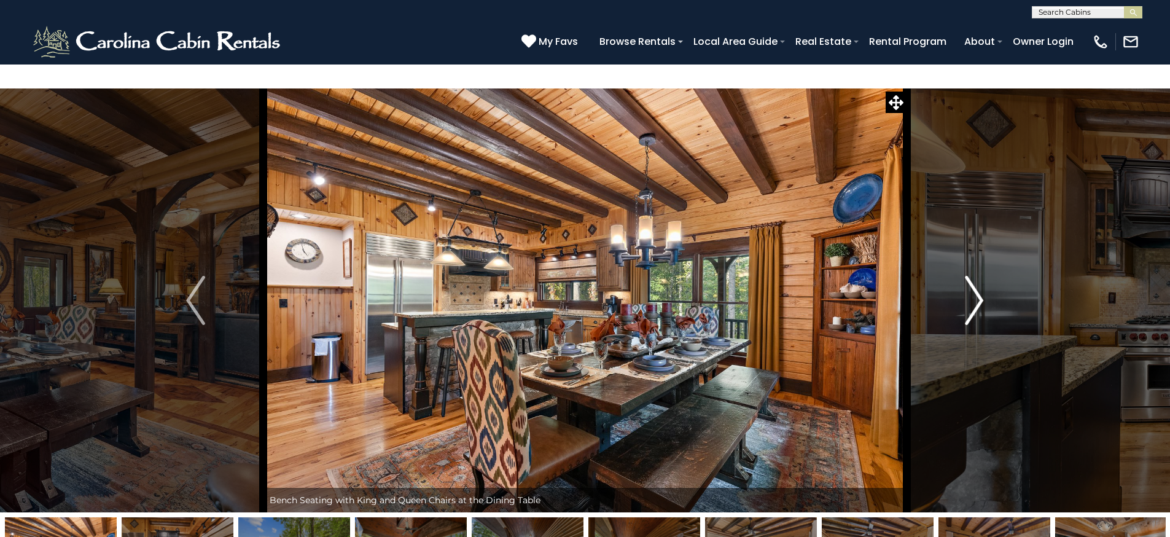
click at [966, 276] on img "Next" at bounding box center [974, 300] width 18 height 49
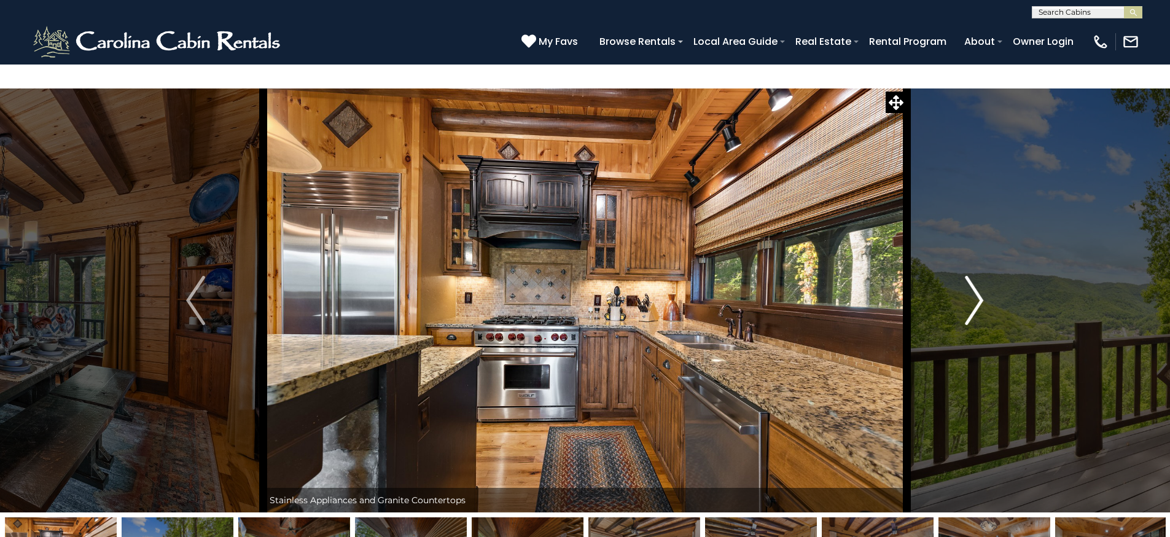
click at [966, 276] on img "Next" at bounding box center [974, 300] width 18 height 49
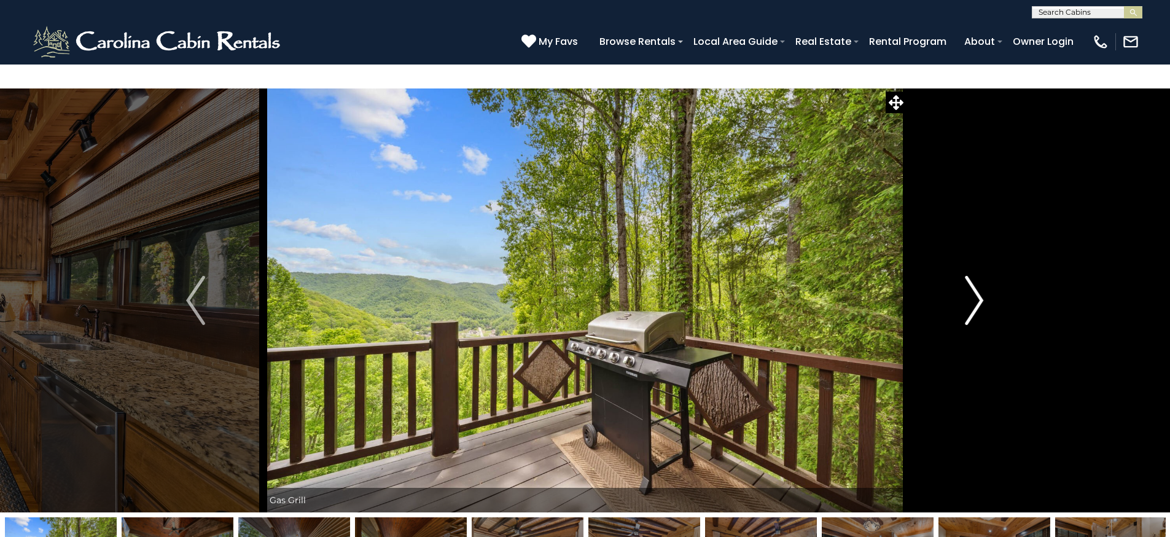
click at [966, 276] on img "Next" at bounding box center [974, 300] width 18 height 49
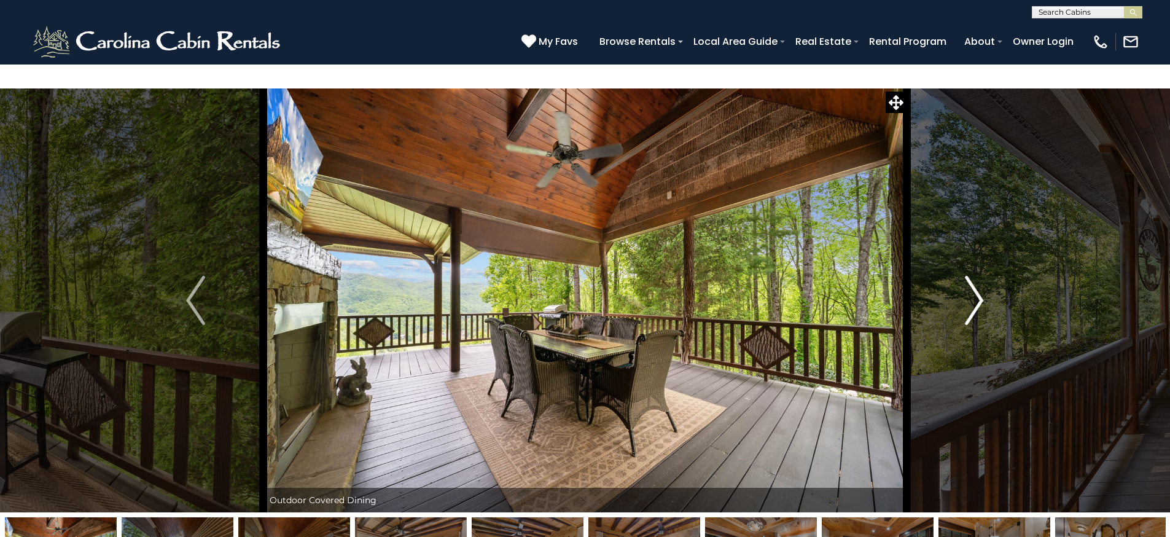
click at [966, 276] on img "Next" at bounding box center [974, 300] width 18 height 49
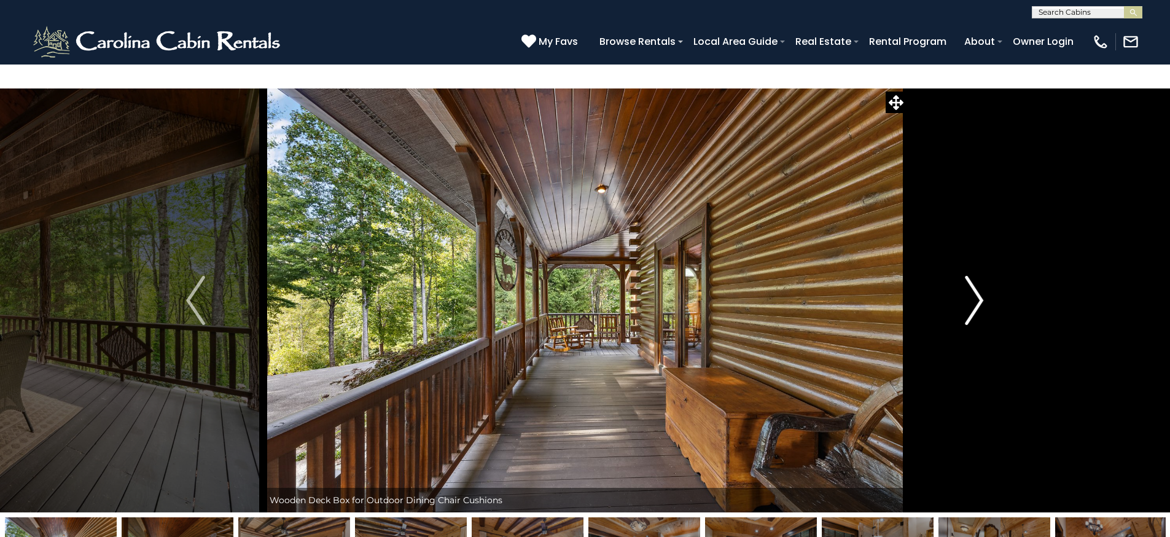
click at [966, 276] on img "Next" at bounding box center [974, 300] width 18 height 49
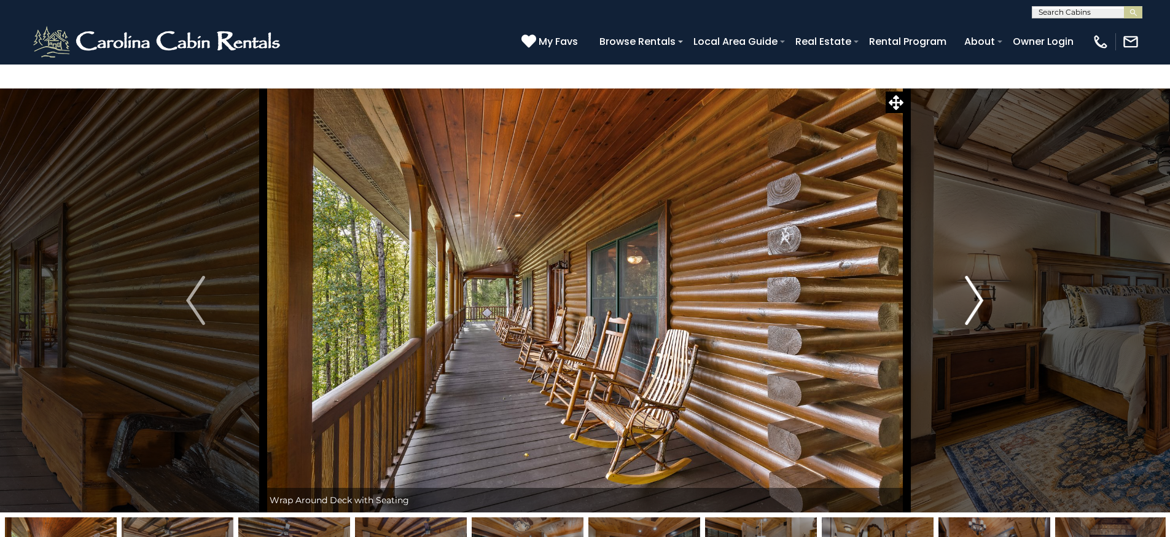
click at [966, 276] on img "Next" at bounding box center [974, 300] width 18 height 49
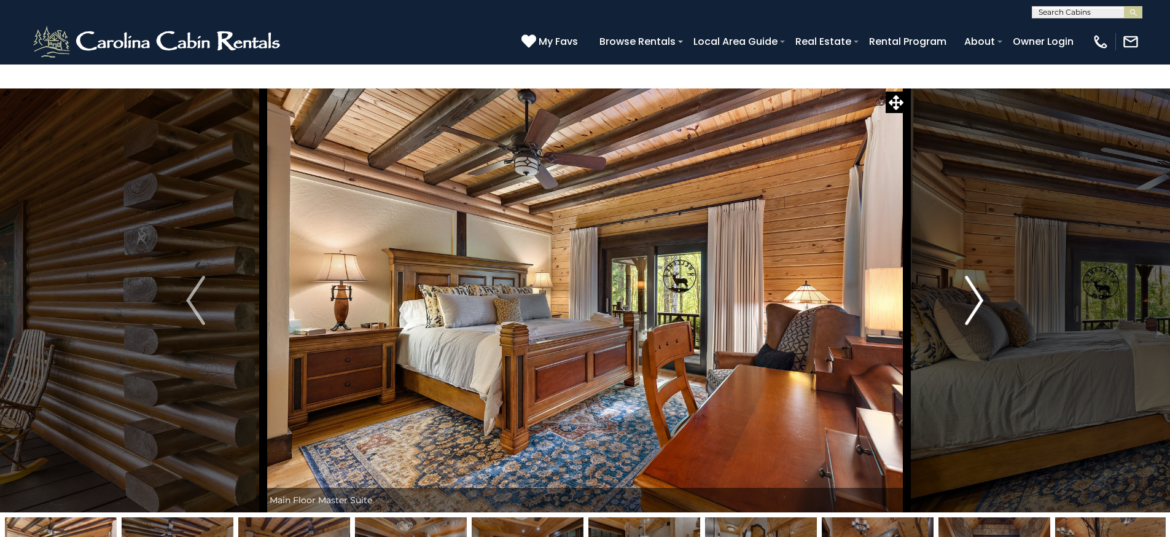
click at [966, 276] on img "Next" at bounding box center [974, 300] width 18 height 49
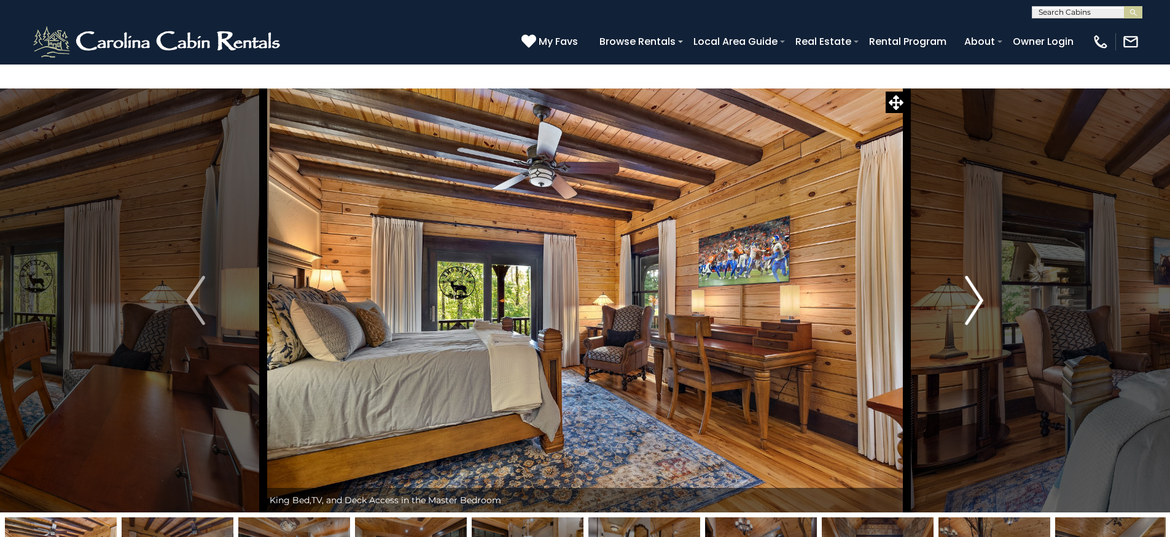
click at [966, 276] on img "Next" at bounding box center [974, 300] width 18 height 49
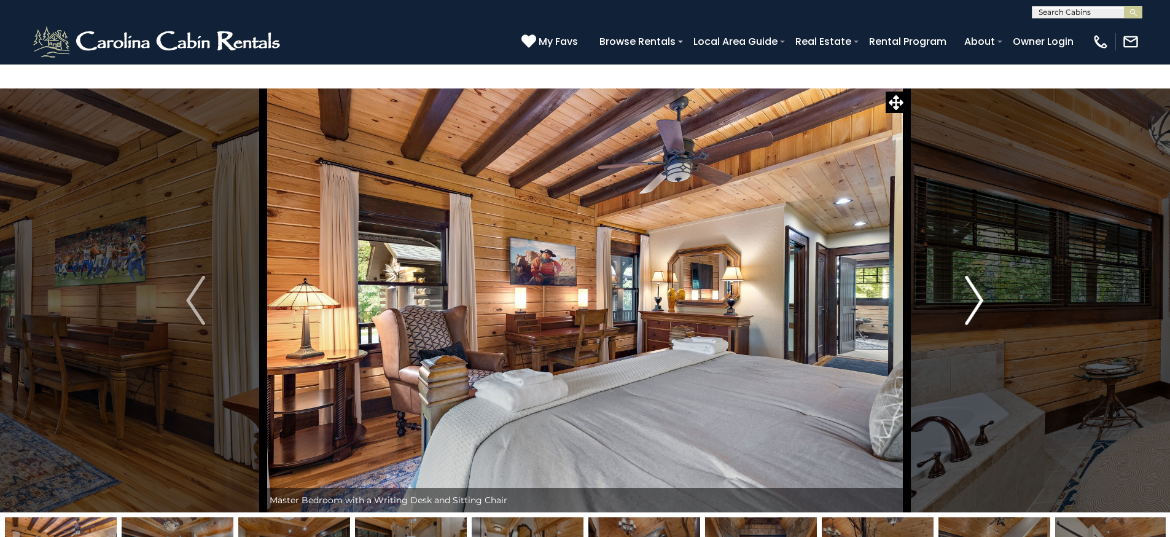
click at [970, 276] on img "Next" at bounding box center [974, 300] width 18 height 49
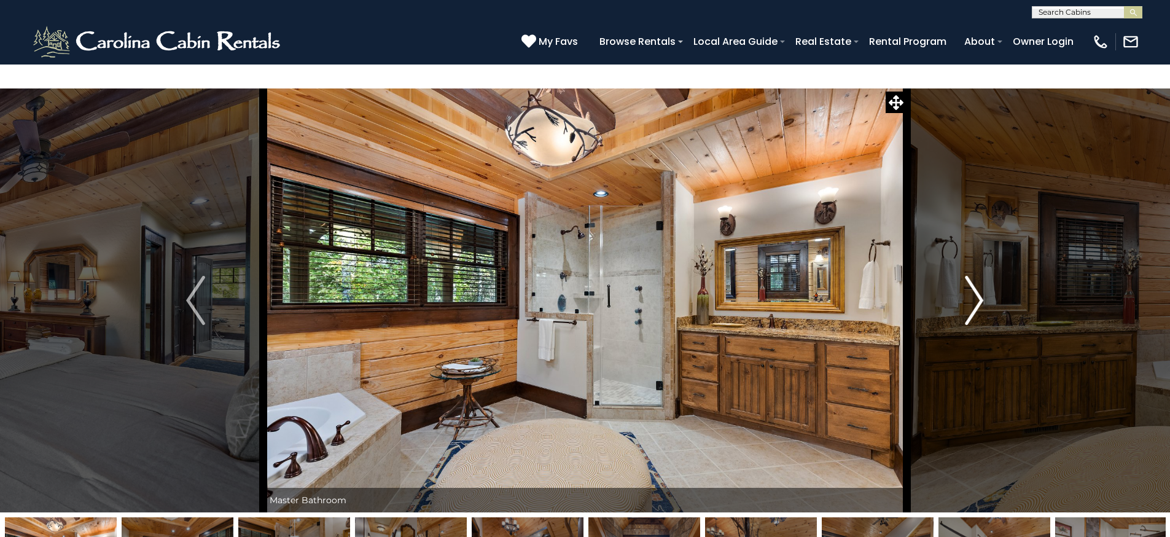
click at [970, 276] on img "Next" at bounding box center [974, 300] width 18 height 49
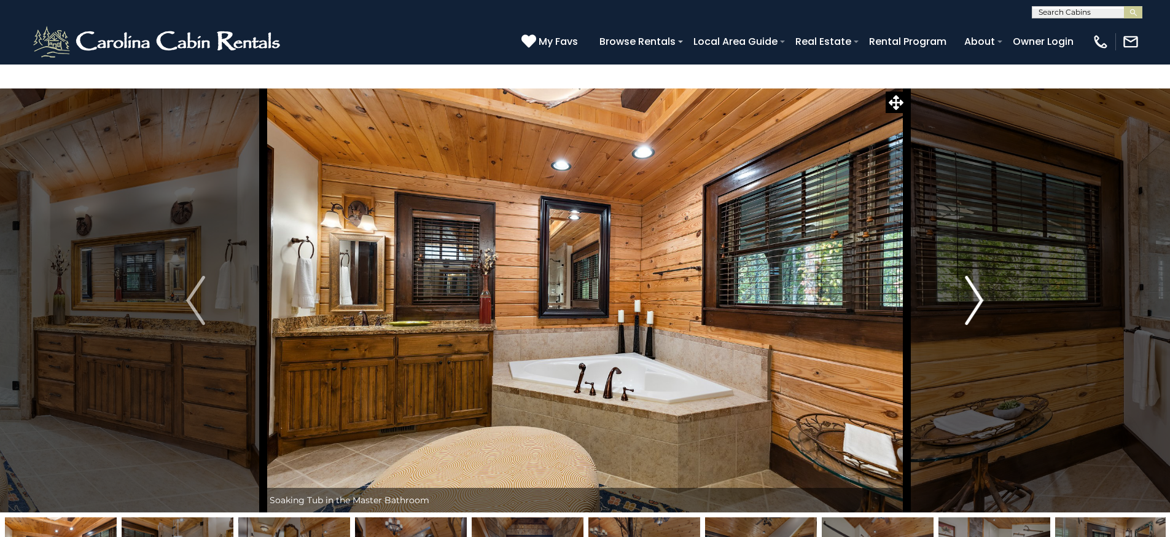
click at [970, 276] on img "Next" at bounding box center [974, 300] width 18 height 49
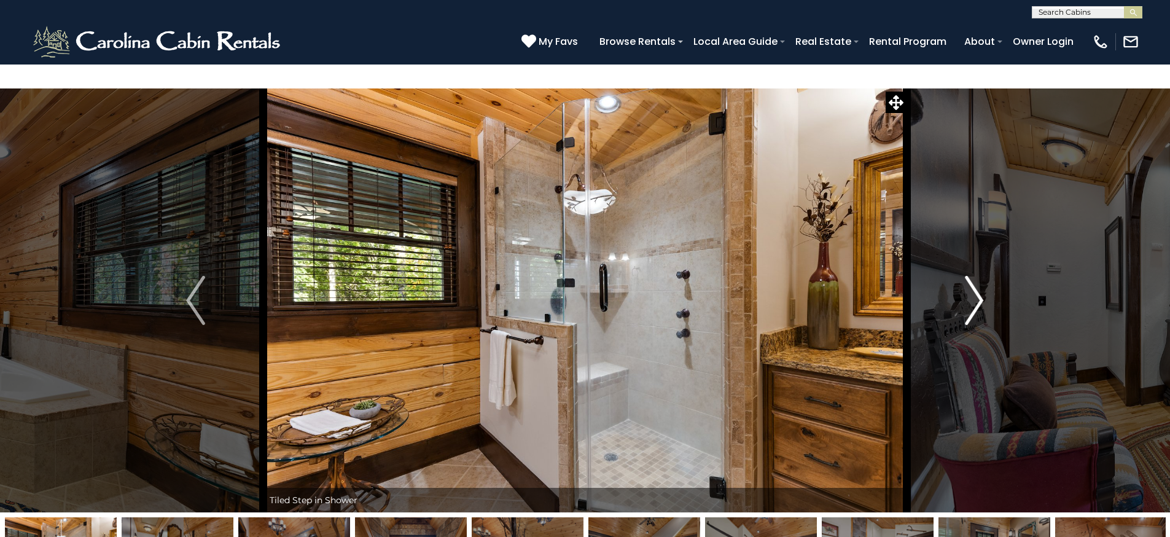
click at [967, 276] on img "Next" at bounding box center [974, 300] width 18 height 49
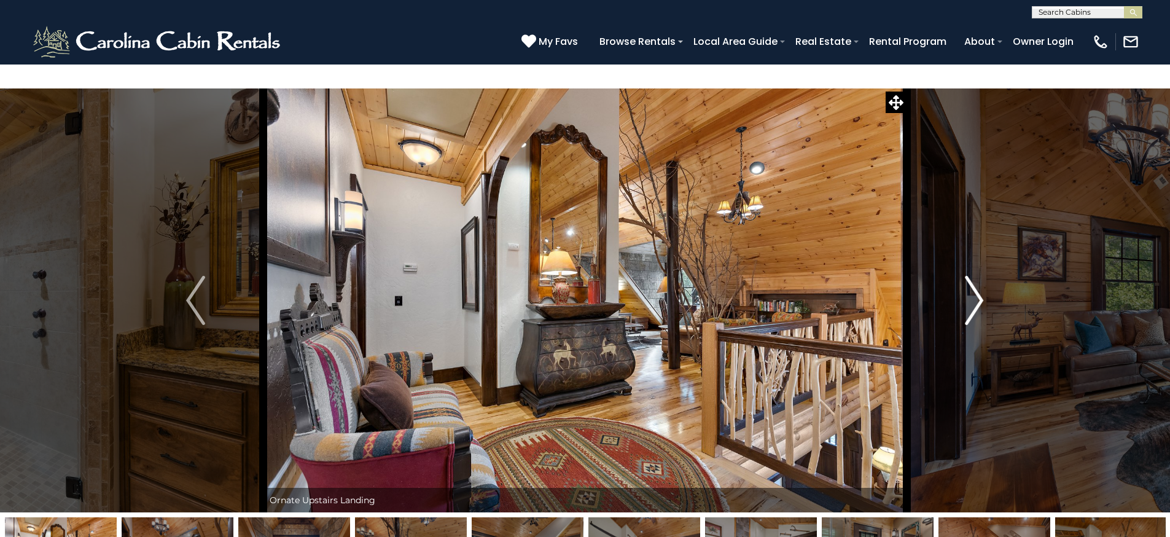
click at [971, 276] on img "Next" at bounding box center [974, 300] width 18 height 49
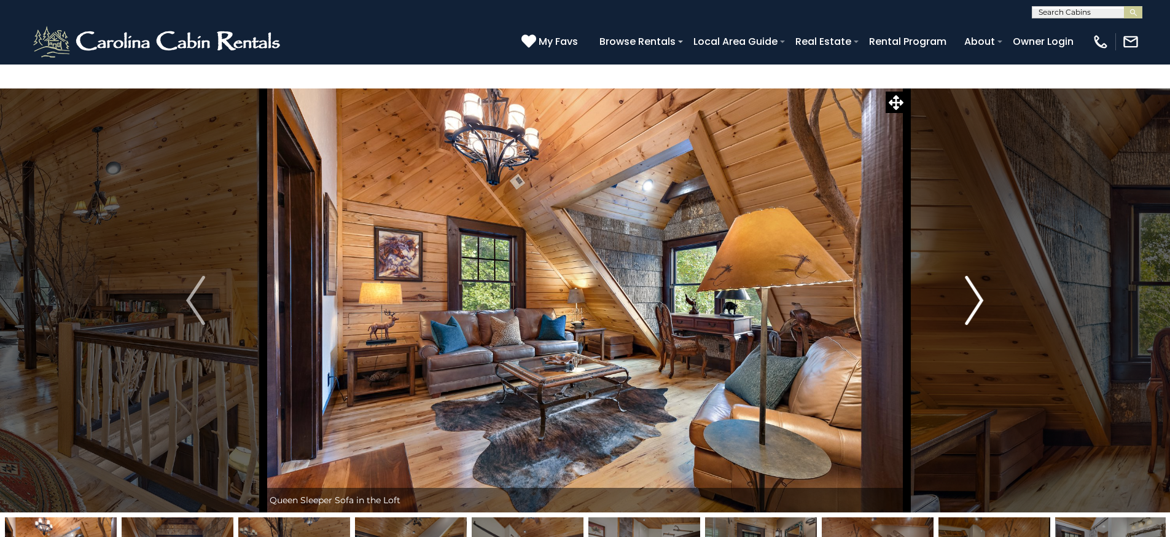
click at [971, 276] on img "Next" at bounding box center [974, 300] width 18 height 49
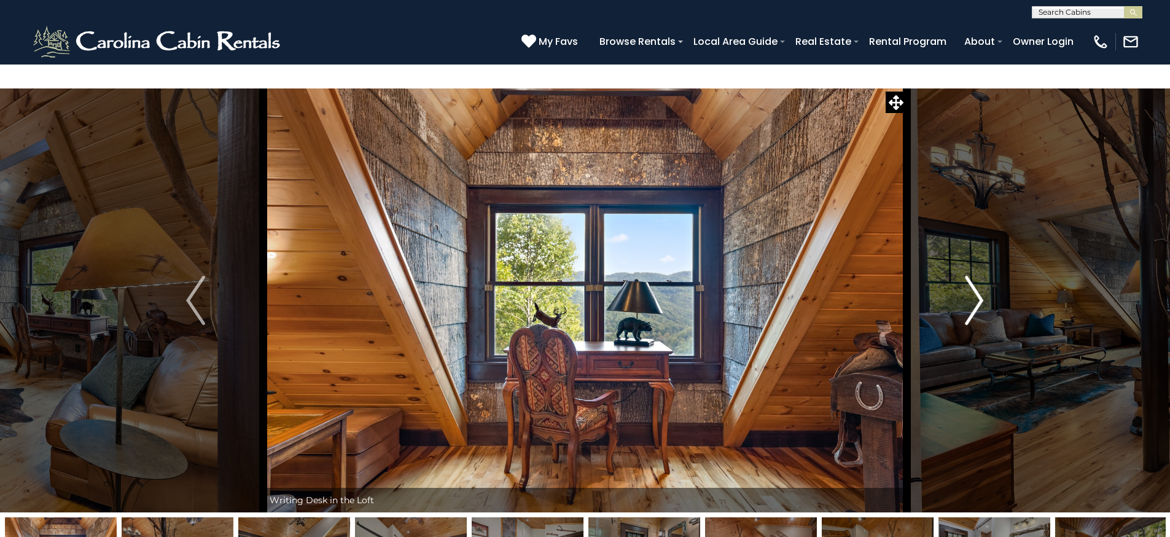
click at [971, 276] on img "Next" at bounding box center [974, 300] width 18 height 49
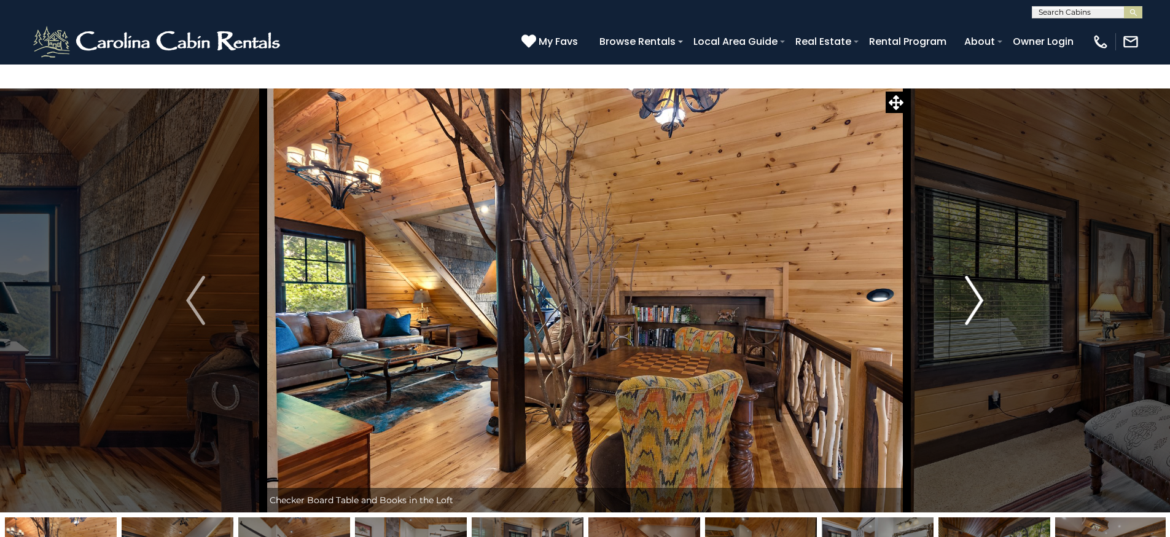
click at [971, 276] on img "Next" at bounding box center [974, 300] width 18 height 49
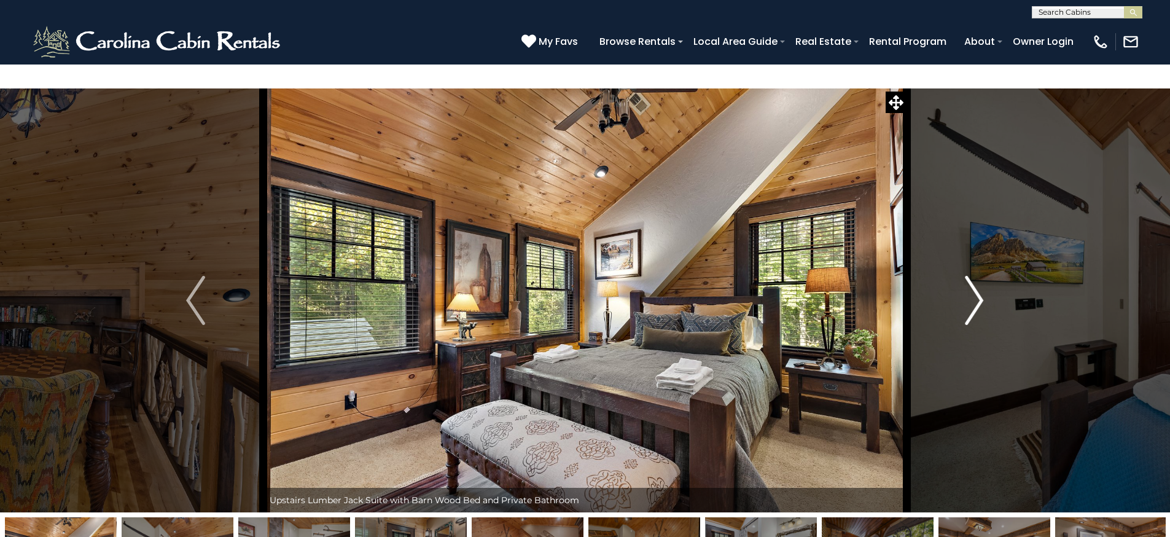
click at [971, 276] on img "Next" at bounding box center [974, 300] width 18 height 49
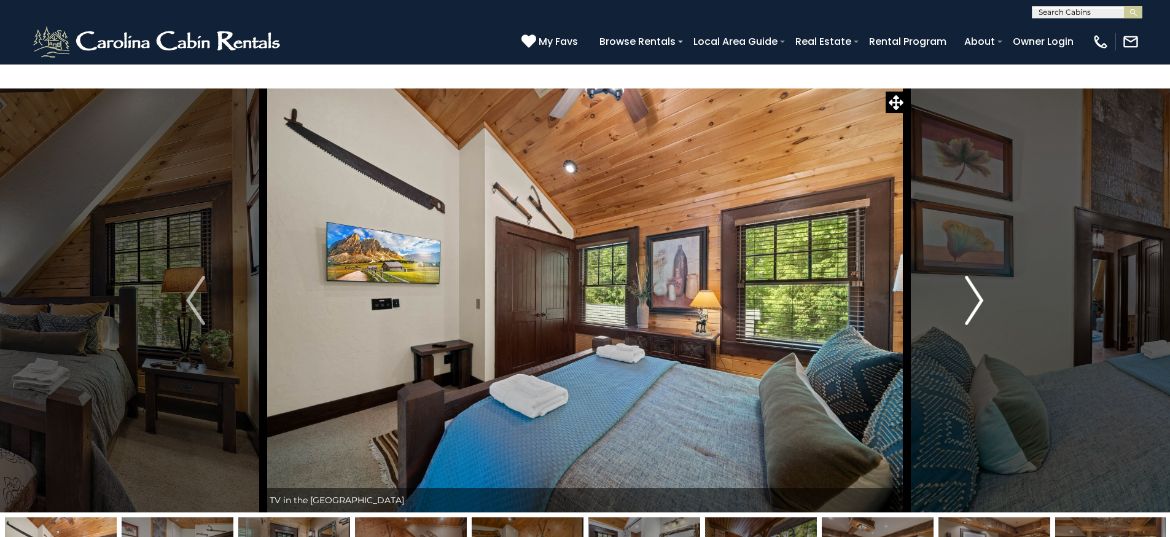
click at [971, 276] on img "Next" at bounding box center [974, 300] width 18 height 49
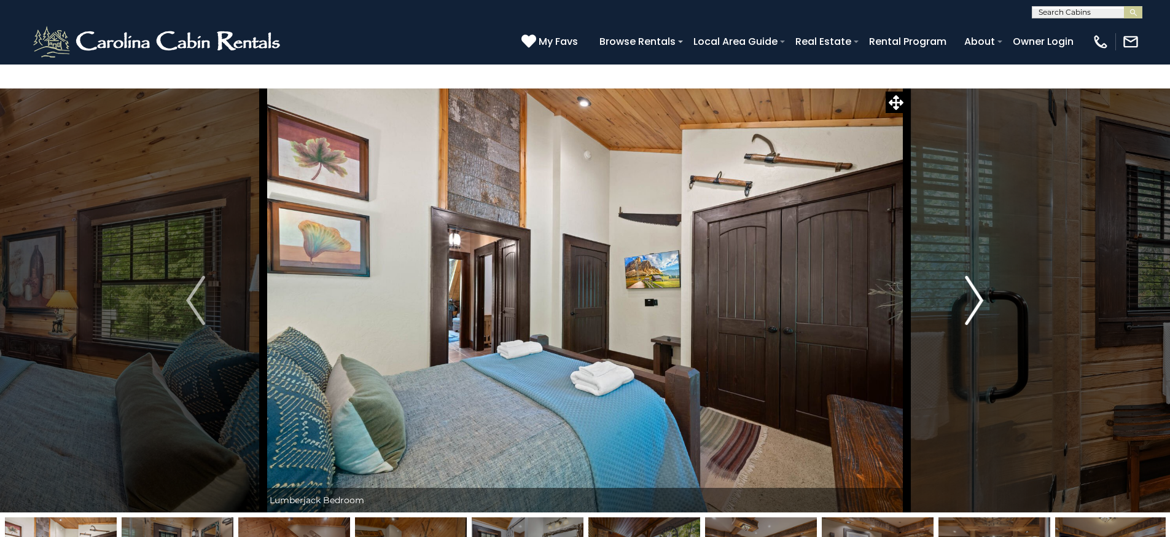
click at [971, 276] on img "Next" at bounding box center [974, 300] width 18 height 49
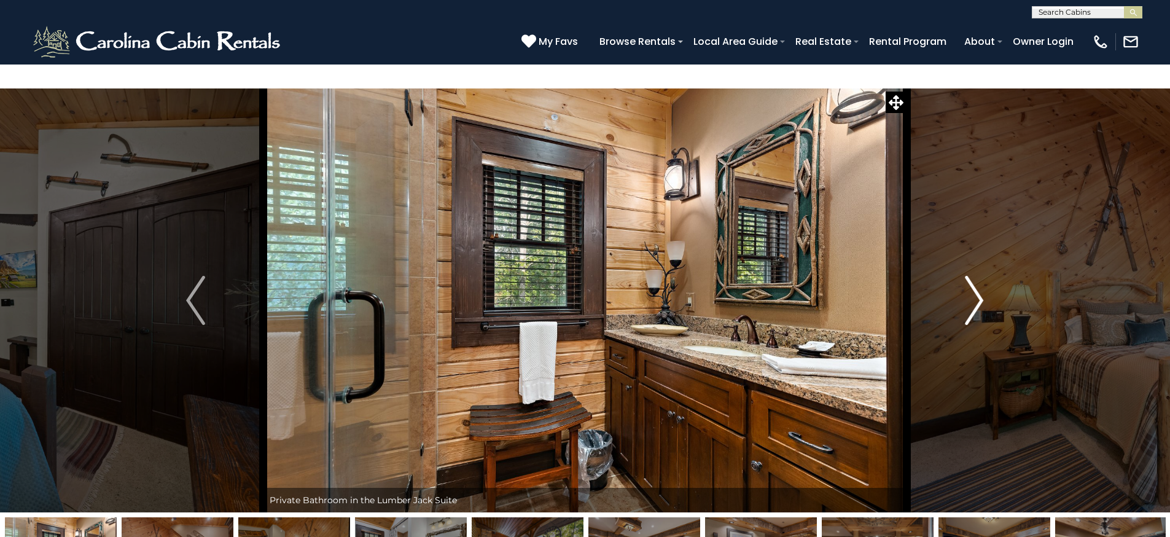
click at [971, 276] on img "Next" at bounding box center [974, 300] width 18 height 49
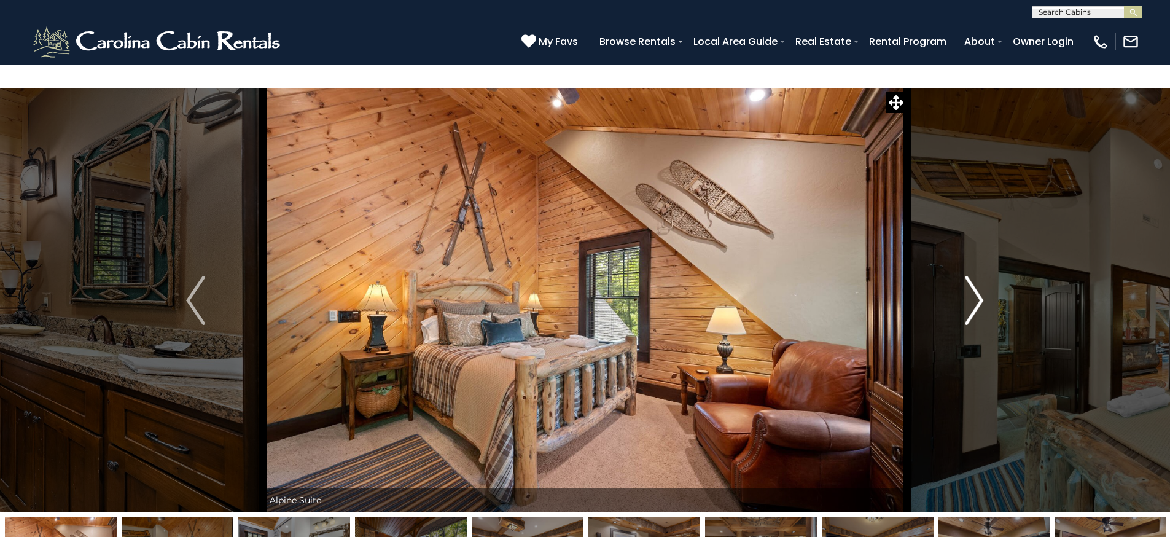
click at [971, 276] on img "Next" at bounding box center [974, 300] width 18 height 49
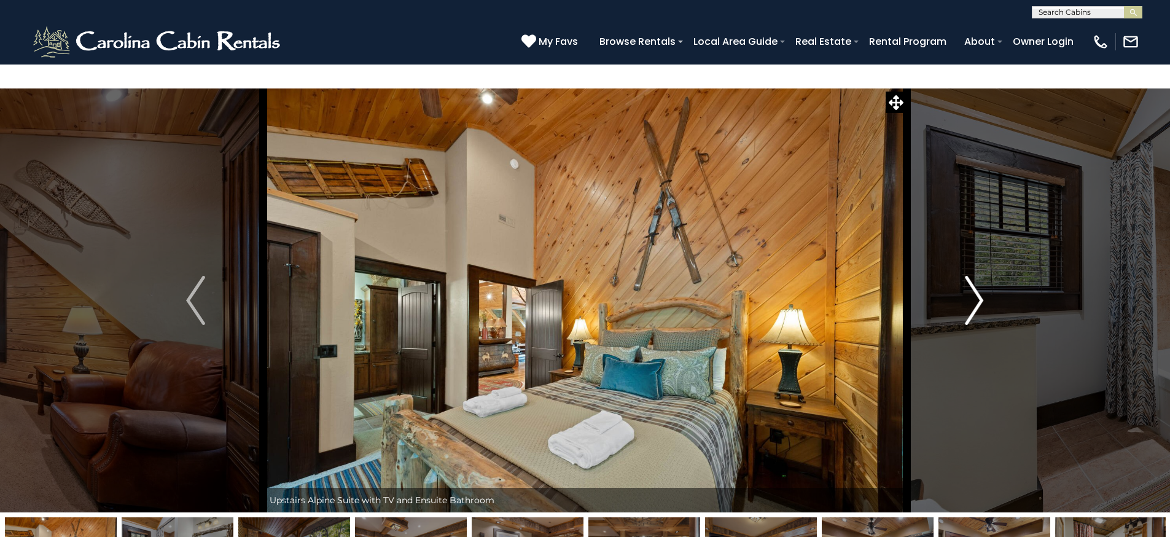
click at [971, 276] on img "Next" at bounding box center [974, 300] width 18 height 49
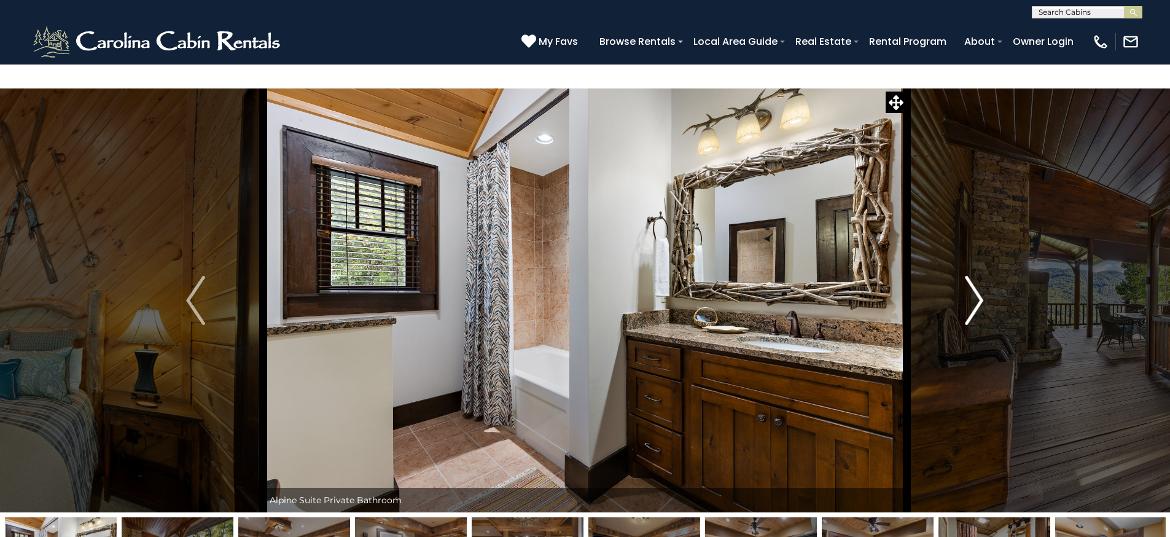
click at [971, 276] on img "Next" at bounding box center [974, 300] width 18 height 49
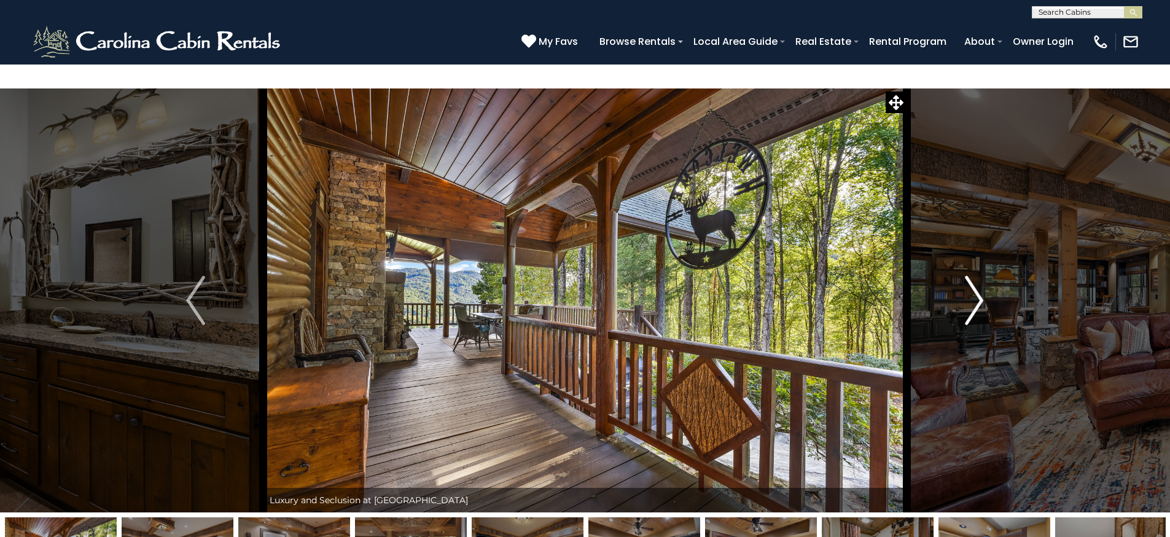
click at [971, 276] on img "Next" at bounding box center [974, 300] width 18 height 49
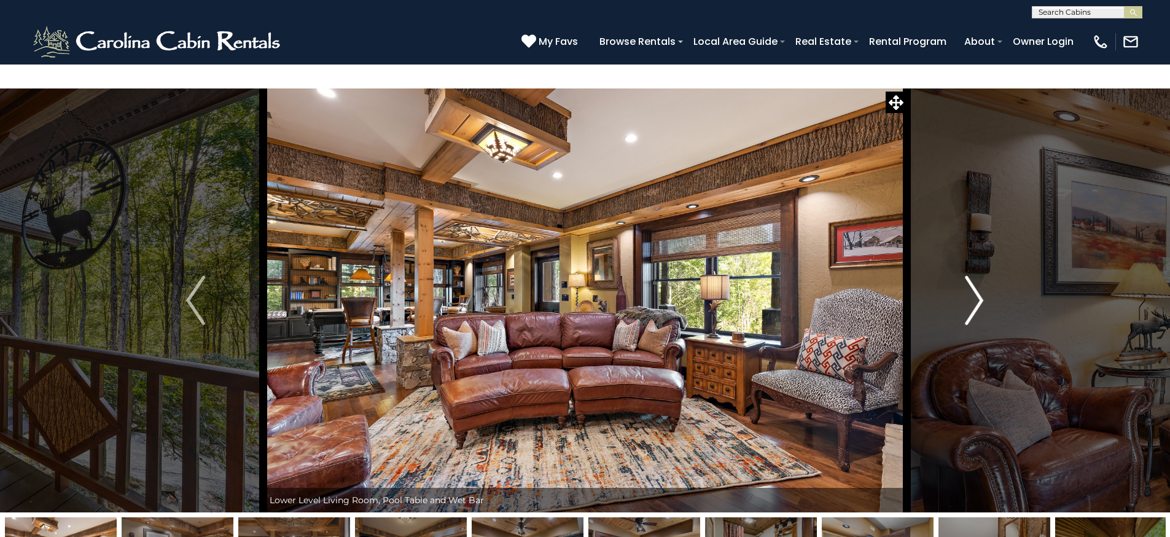
click at [971, 276] on img "Next" at bounding box center [974, 300] width 18 height 49
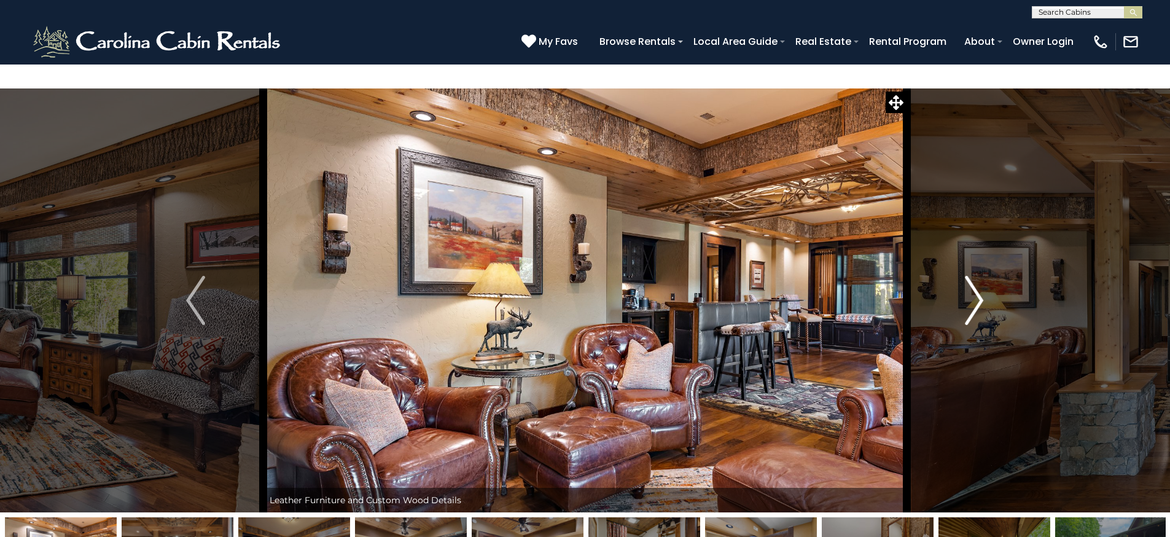
click at [971, 276] on img "Next" at bounding box center [974, 300] width 18 height 49
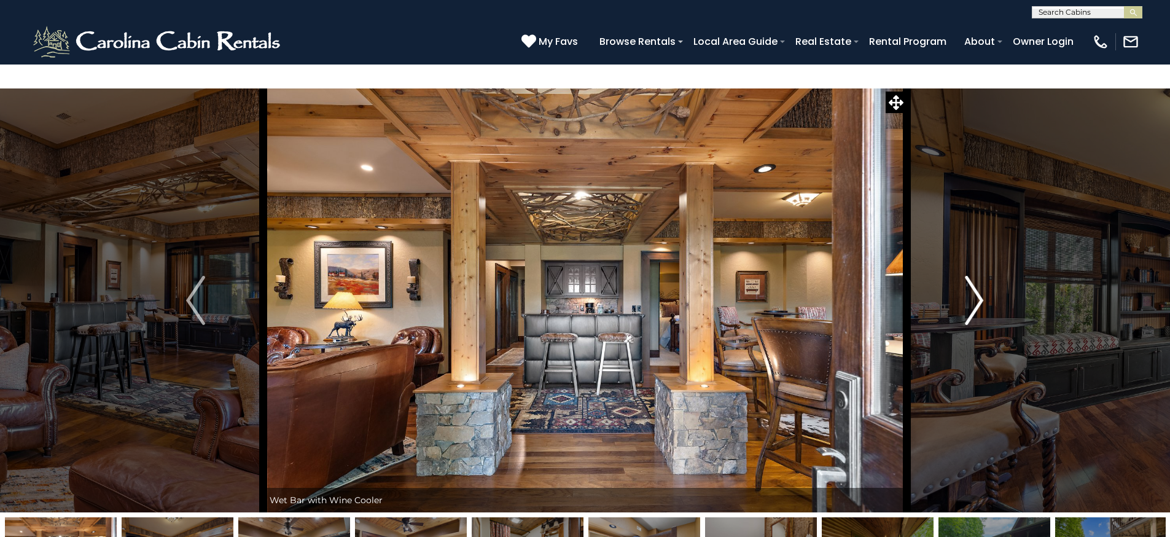
click at [971, 276] on img "Next" at bounding box center [974, 300] width 18 height 49
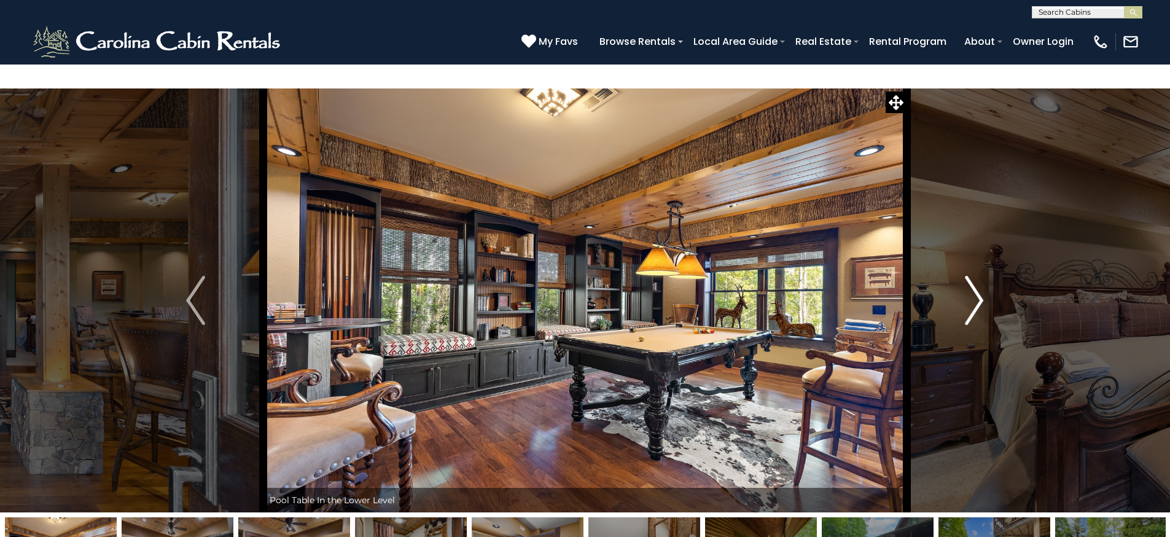
click at [971, 276] on img "Next" at bounding box center [974, 300] width 18 height 49
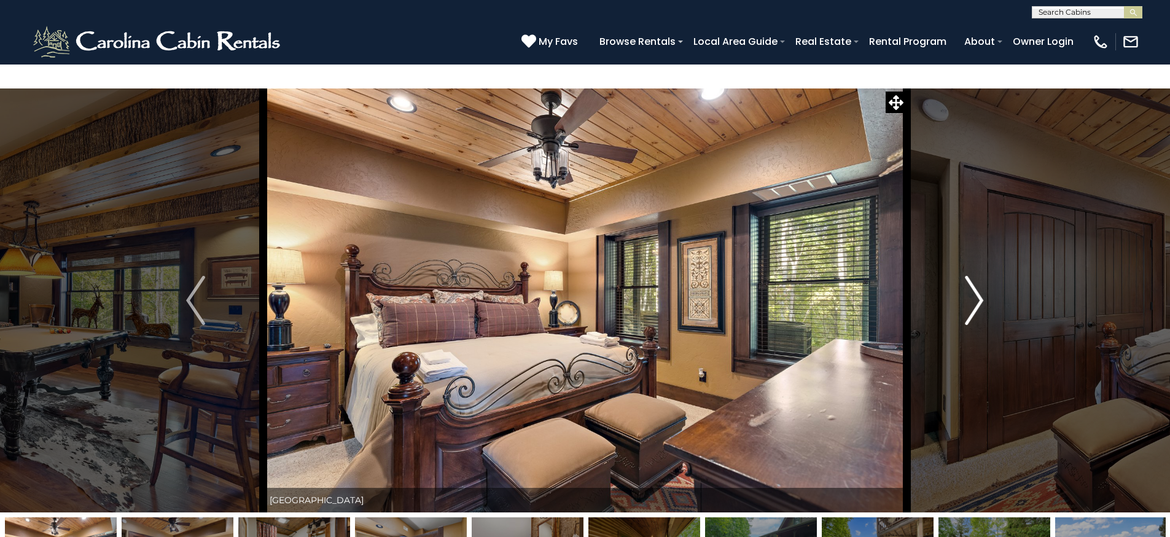
click at [970, 276] on img "Next" at bounding box center [974, 300] width 18 height 49
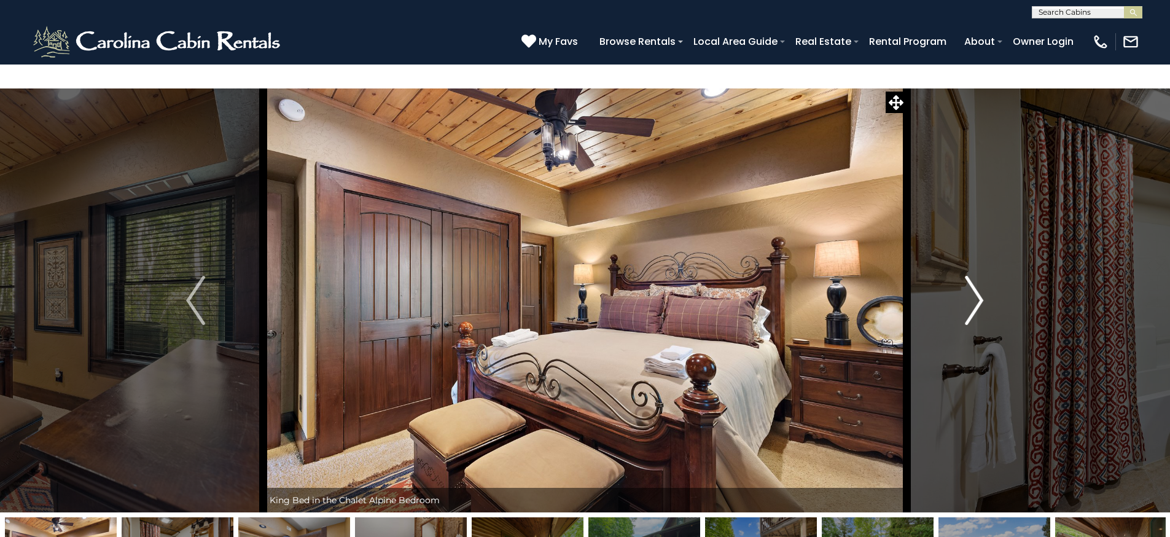
click at [970, 276] on img "Next" at bounding box center [974, 300] width 18 height 49
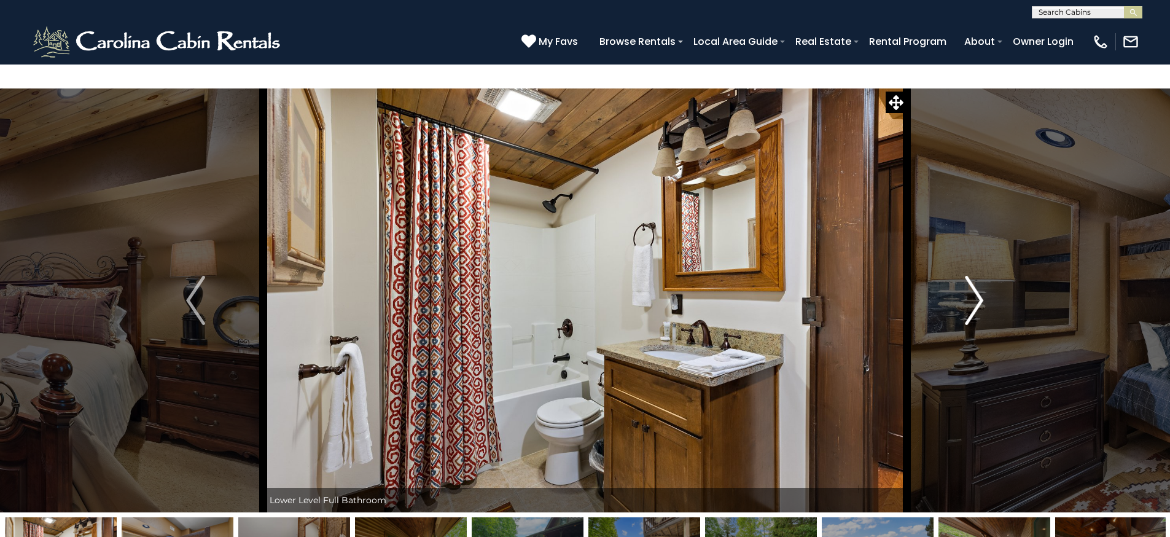
click at [970, 276] on img "Next" at bounding box center [974, 300] width 18 height 49
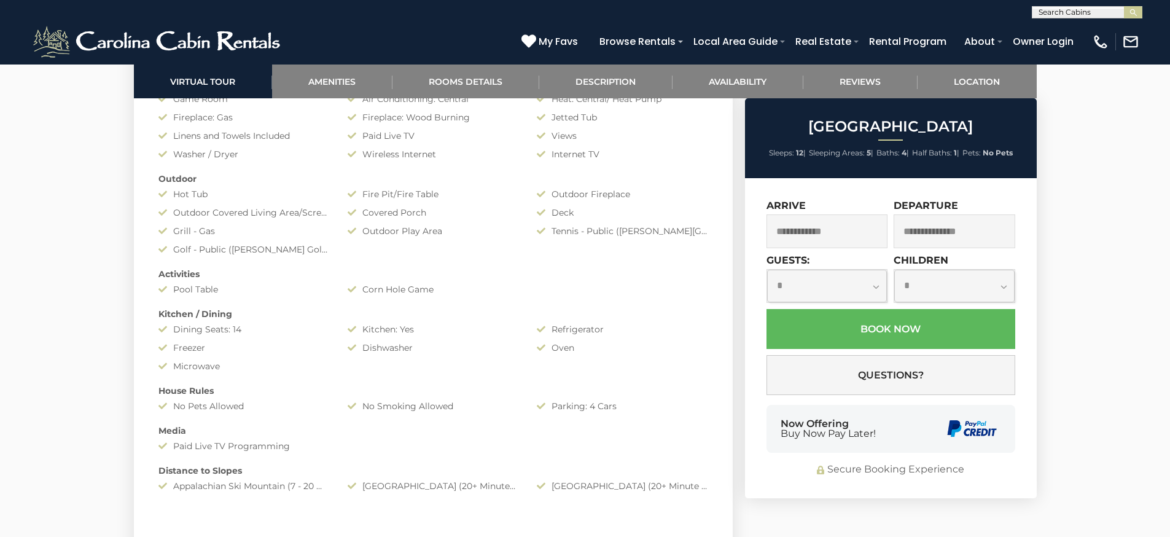
scroll to position [1374, 0]
click at [878, 279] on select "**********" at bounding box center [827, 286] width 120 height 33
select select "*"
click at [767, 270] on select "**********" at bounding box center [827, 286] width 120 height 33
click at [847, 237] on input "text" at bounding box center [827, 231] width 122 height 34
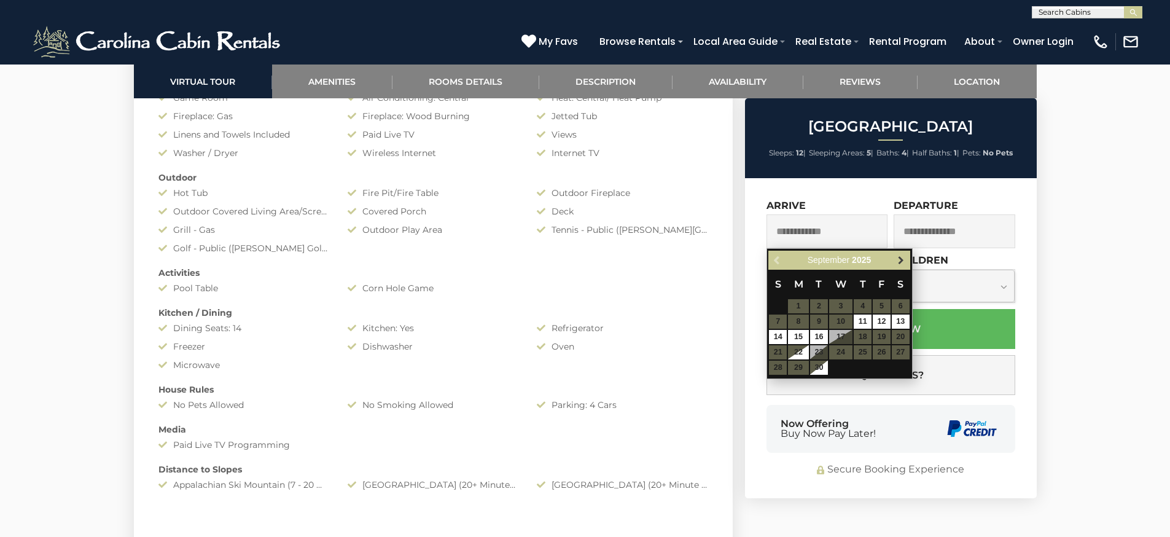
click at [906, 257] on link "Next" at bounding box center [900, 259] width 15 height 15
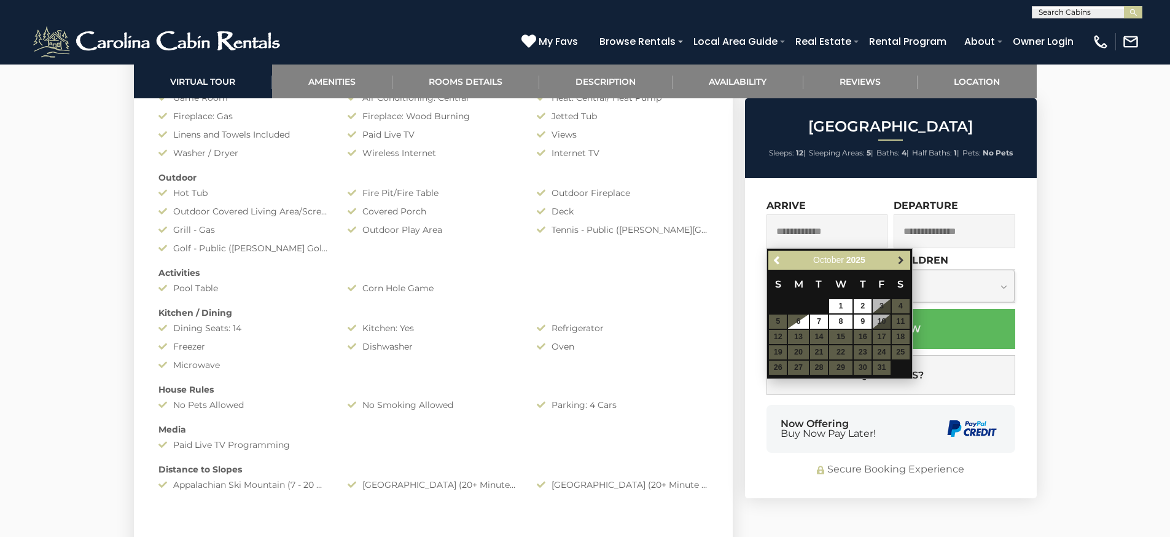
click at [903, 265] on span "Next" at bounding box center [901, 260] width 10 height 10
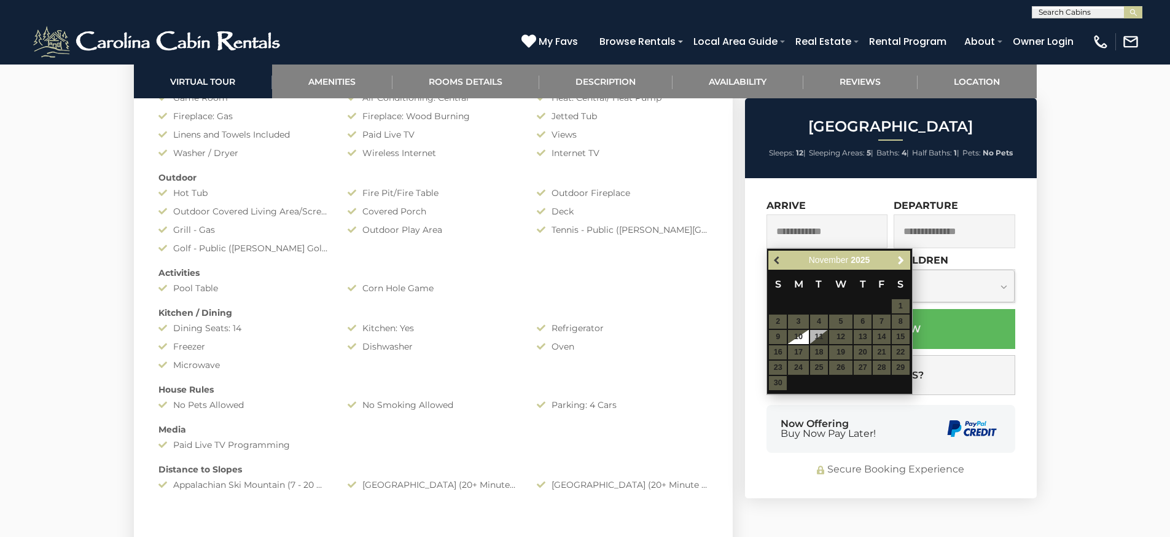
click at [778, 259] on span "Previous" at bounding box center [777, 260] width 10 height 10
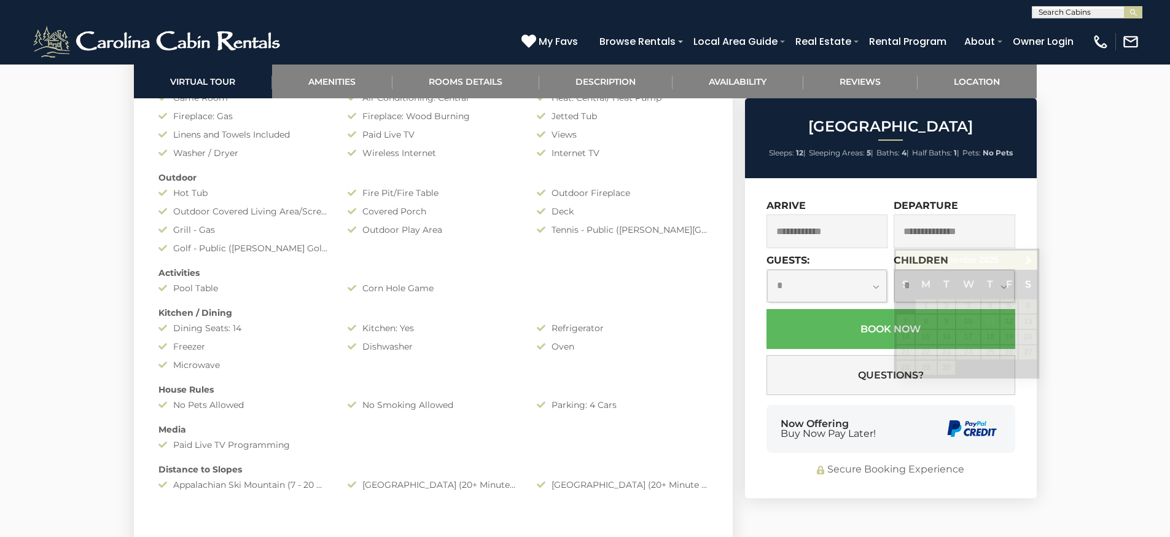
click at [718, 260] on section "Amenities Amenities Game Room Air Conditioning: Central Heat: Central/ Heat Pum…" at bounding box center [433, 270] width 599 height 504
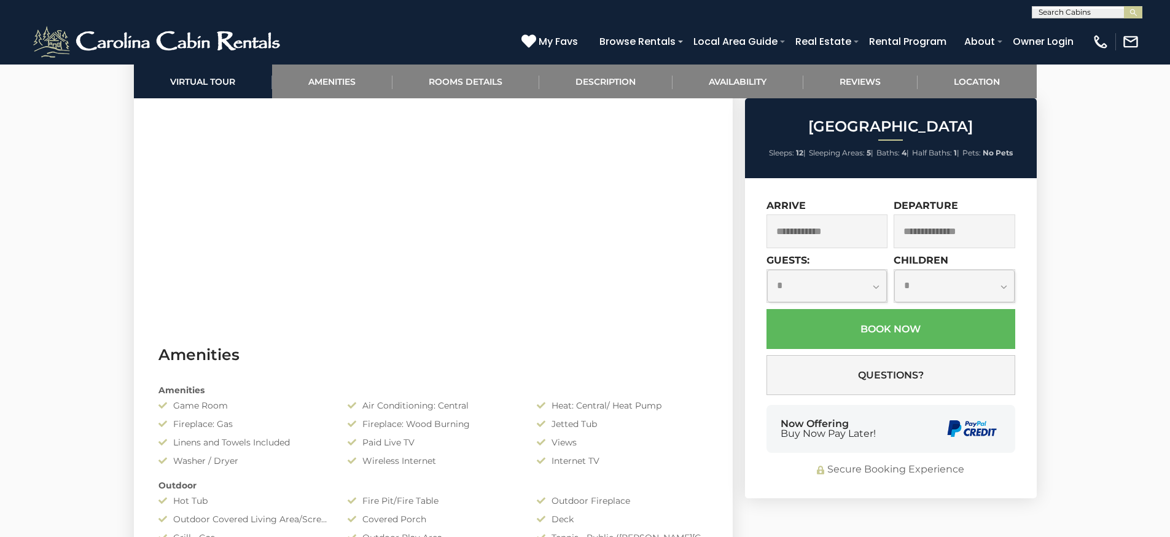
scroll to position [948, 0]
